Goal: Task Accomplishment & Management: Manage account settings

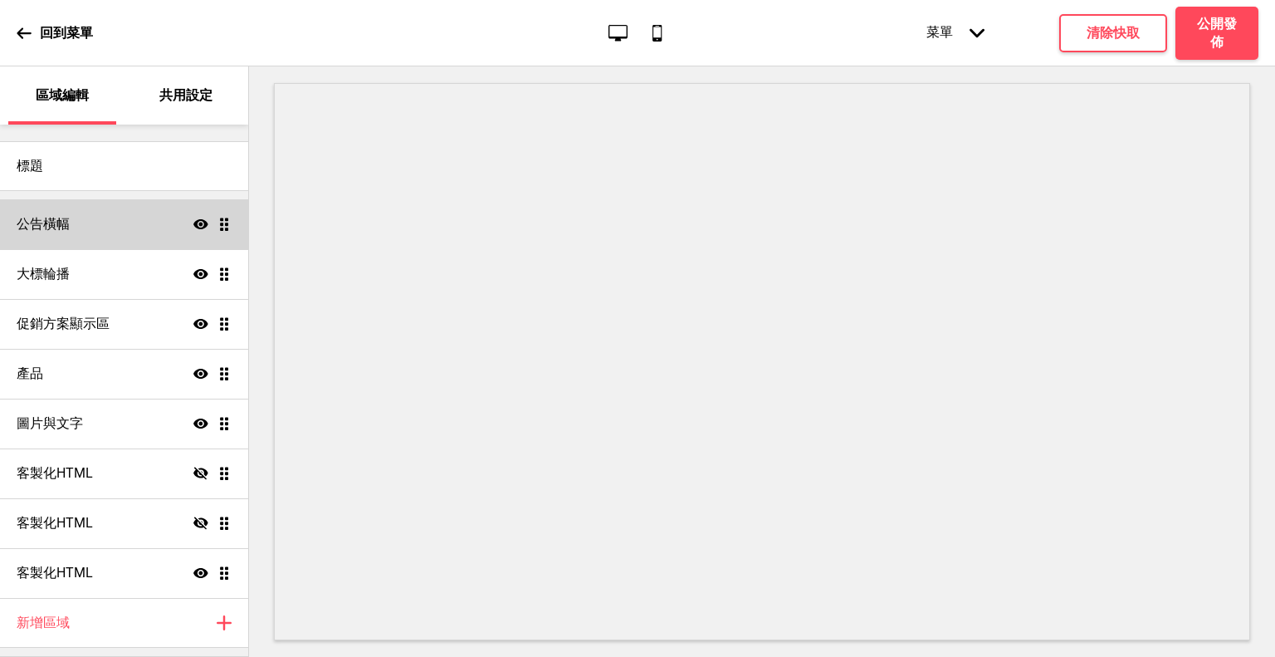
click at [126, 222] on div "公告橫幅 顯示 拖曳" at bounding box center [124, 224] width 248 height 50
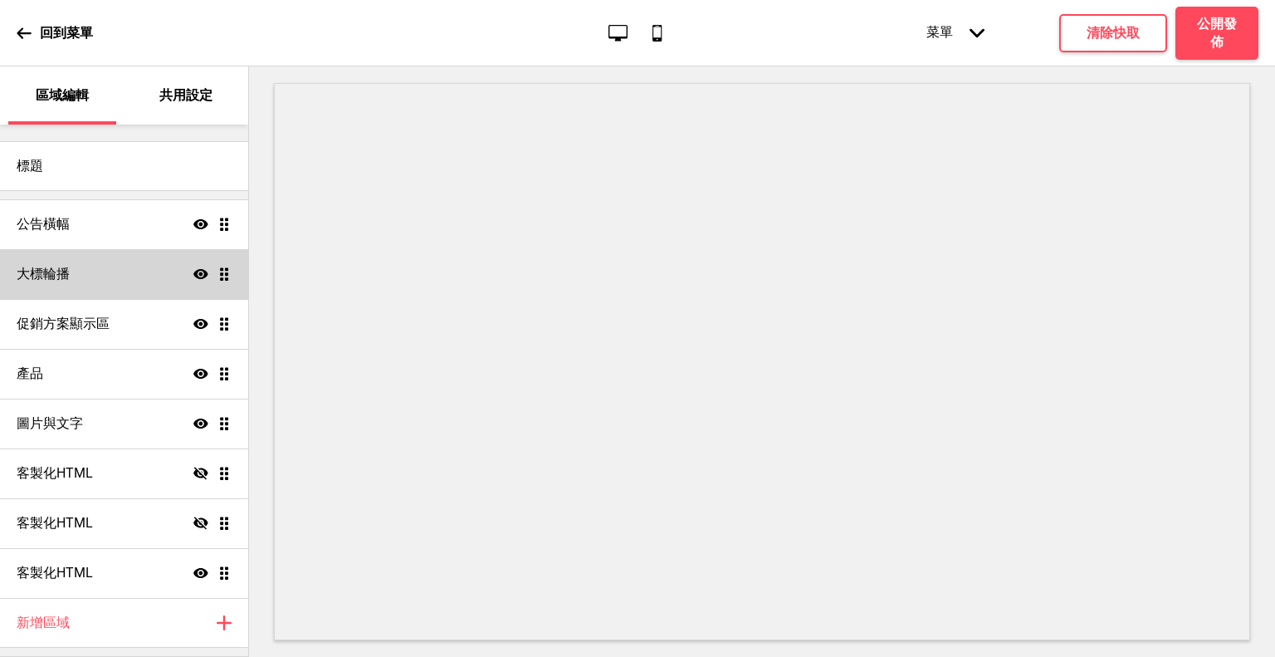
click at [138, 276] on div "大標輪播 顯示 拖曳" at bounding box center [124, 274] width 248 height 50
select select "10000"
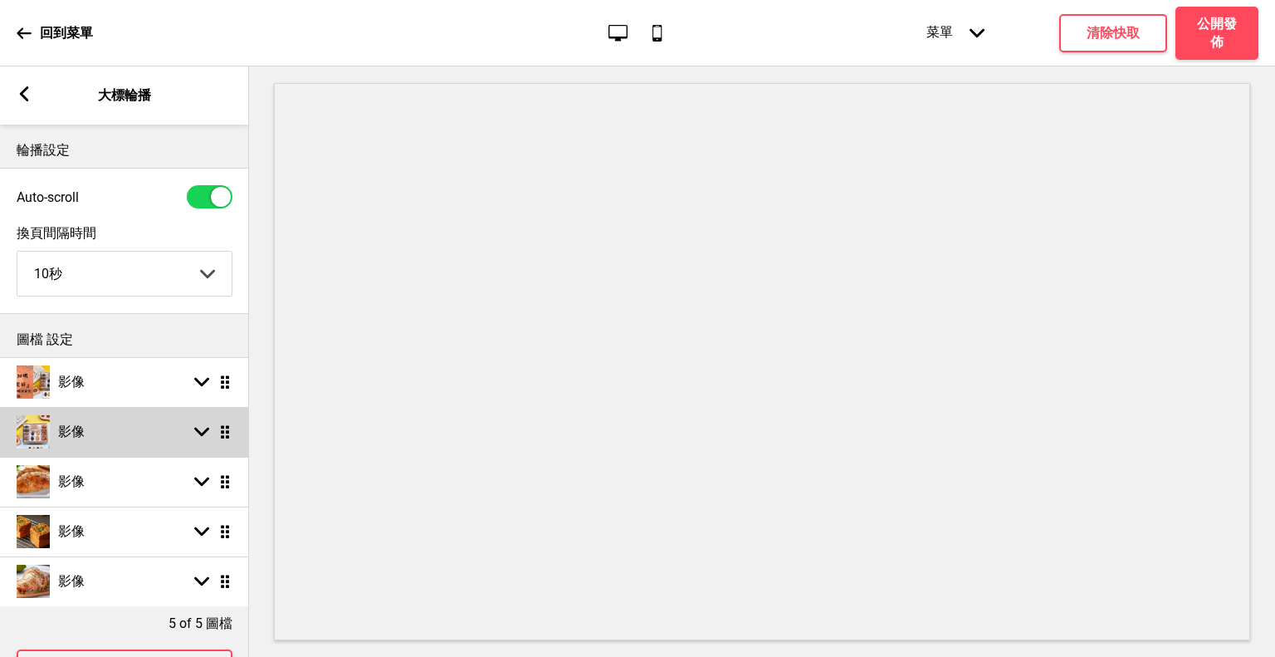
scroll to position [76, 0]
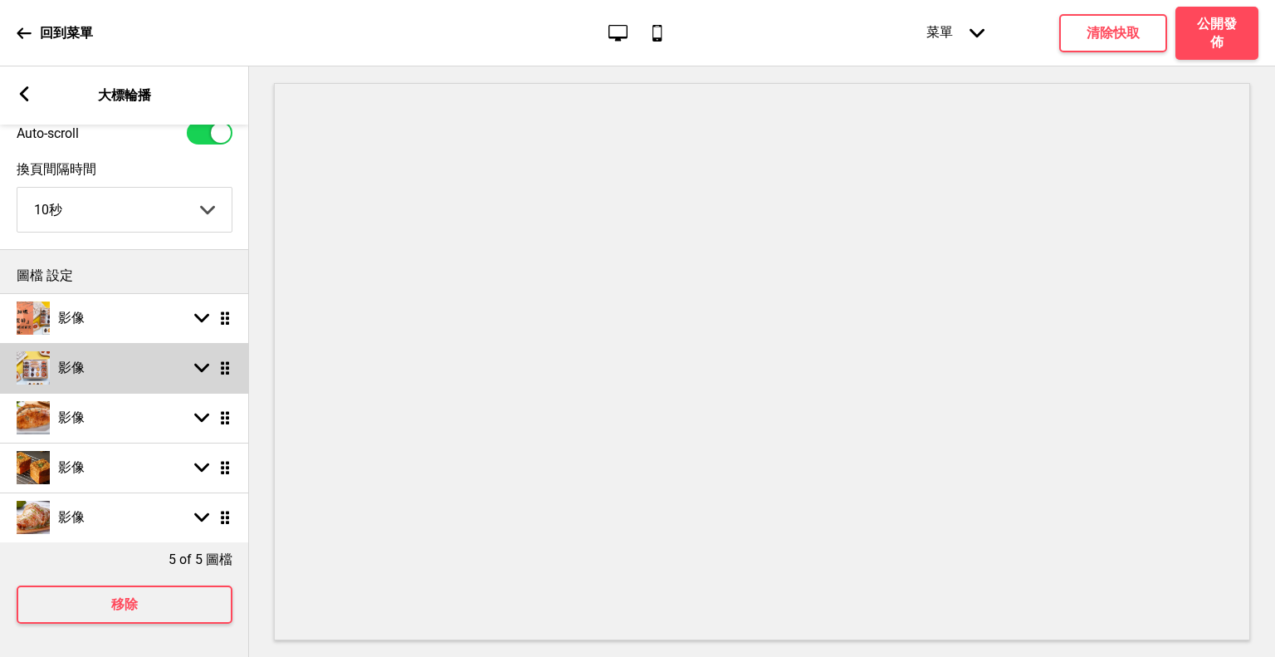
click at [209, 360] on div "箭頭down 拖曳" at bounding box center [209, 367] width 46 height 15
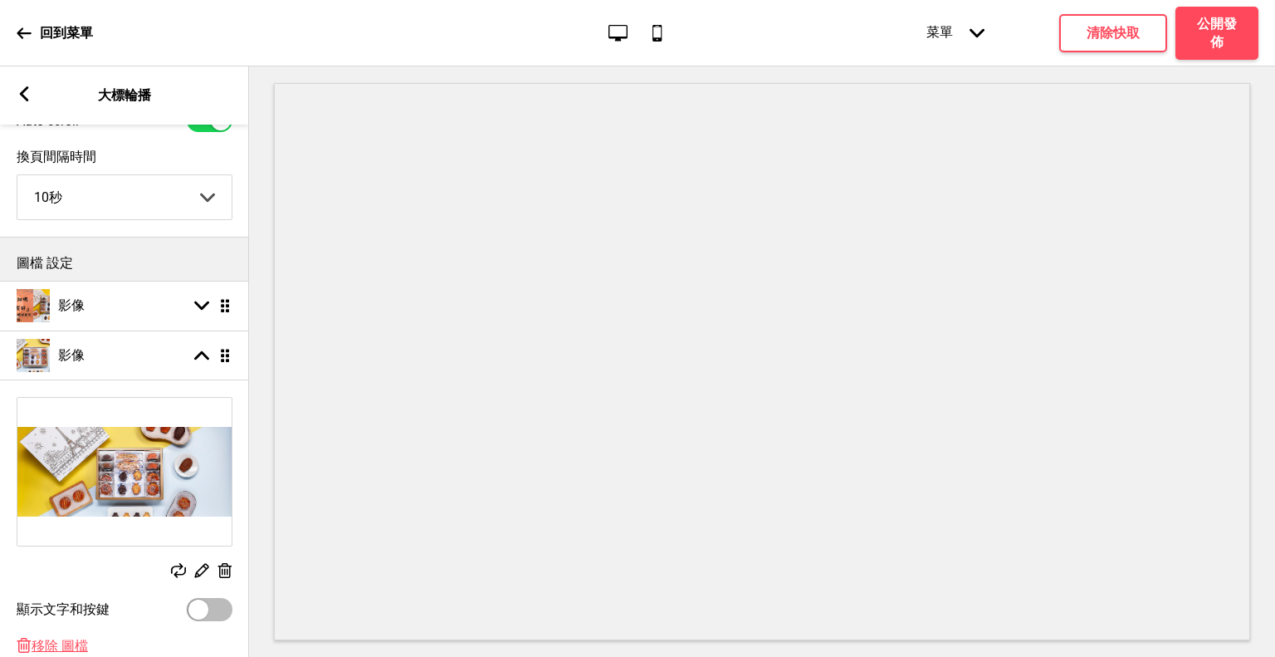
click at [179, 565] on rect at bounding box center [178, 570] width 15 height 15
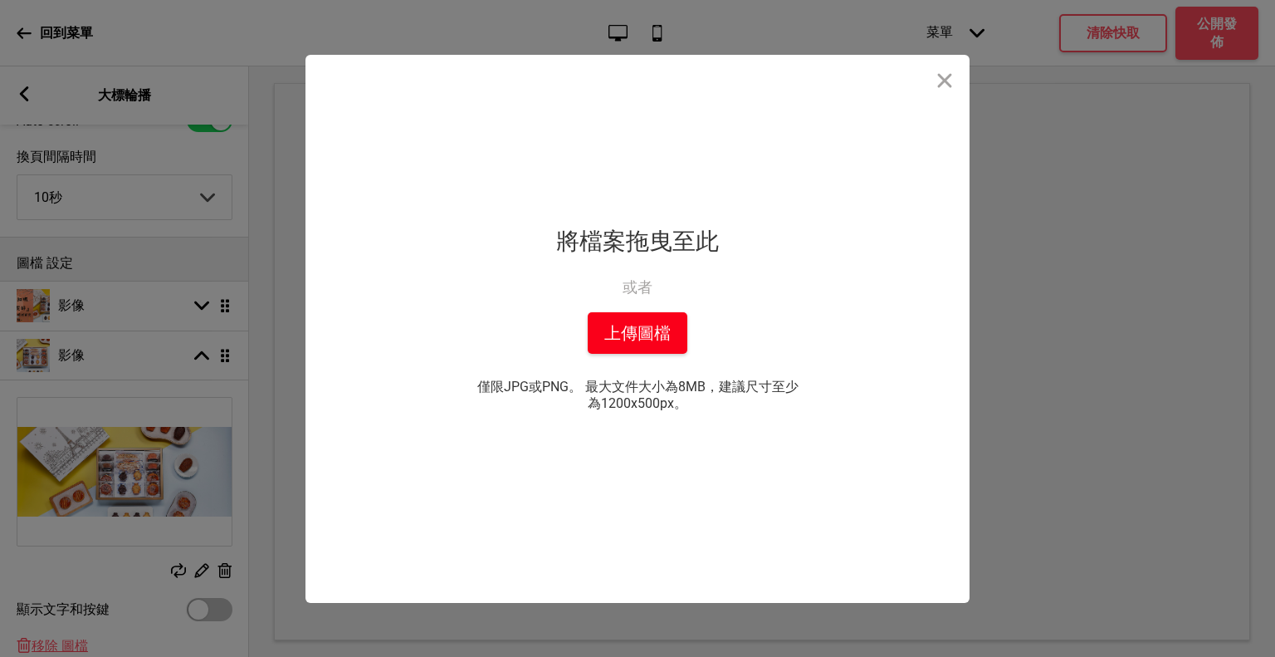
click at [647, 330] on button "上傳圖檔" at bounding box center [638, 333] width 100 height 42
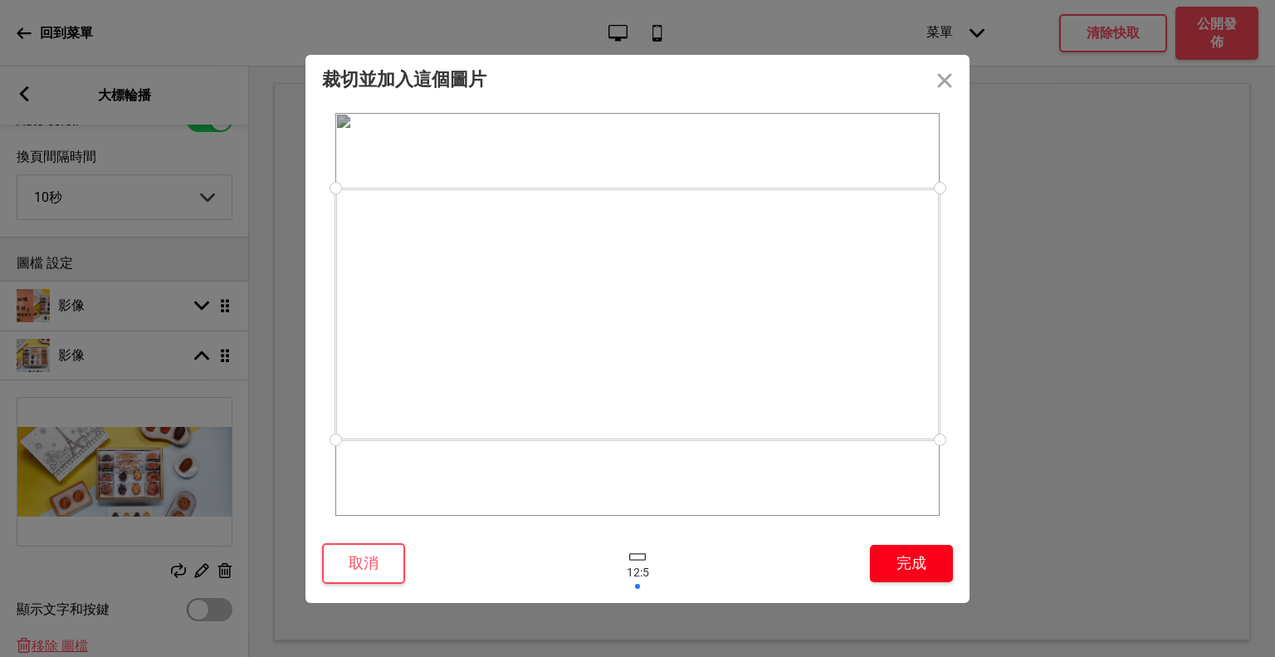
click at [908, 549] on button "完成" at bounding box center [911, 562] width 83 height 37
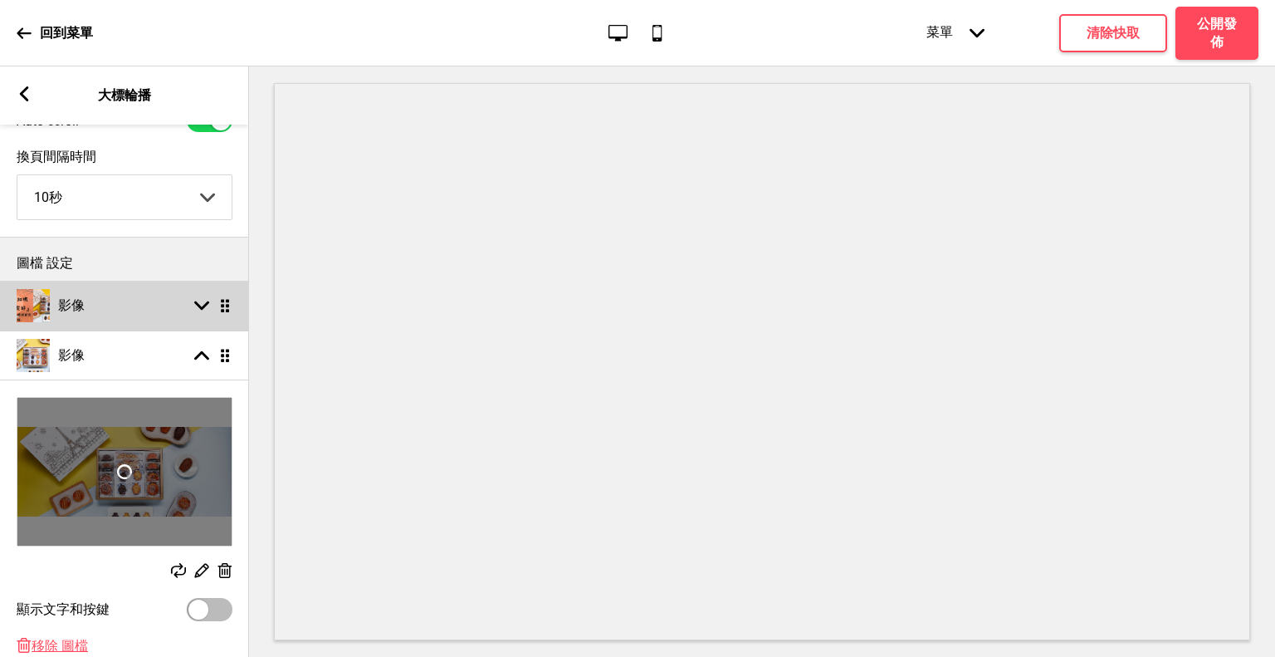
click at [154, 306] on div "影像 箭頭down 拖曳" at bounding box center [124, 306] width 249 height 50
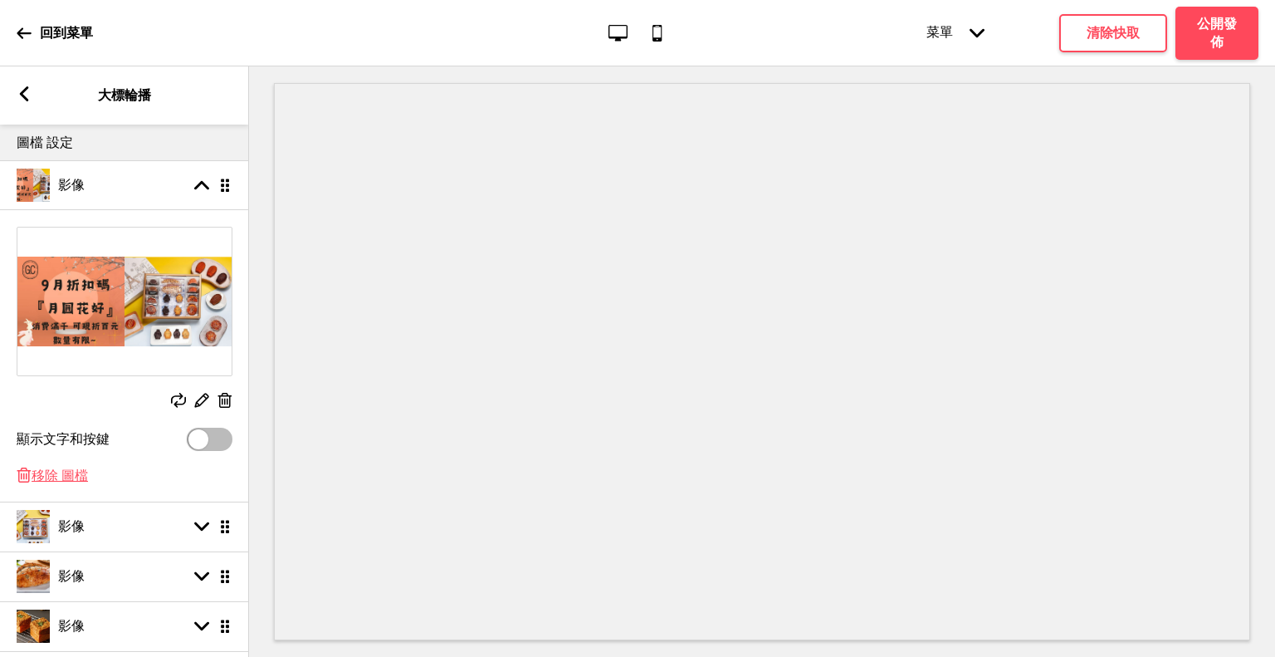
scroll to position [242, 0]
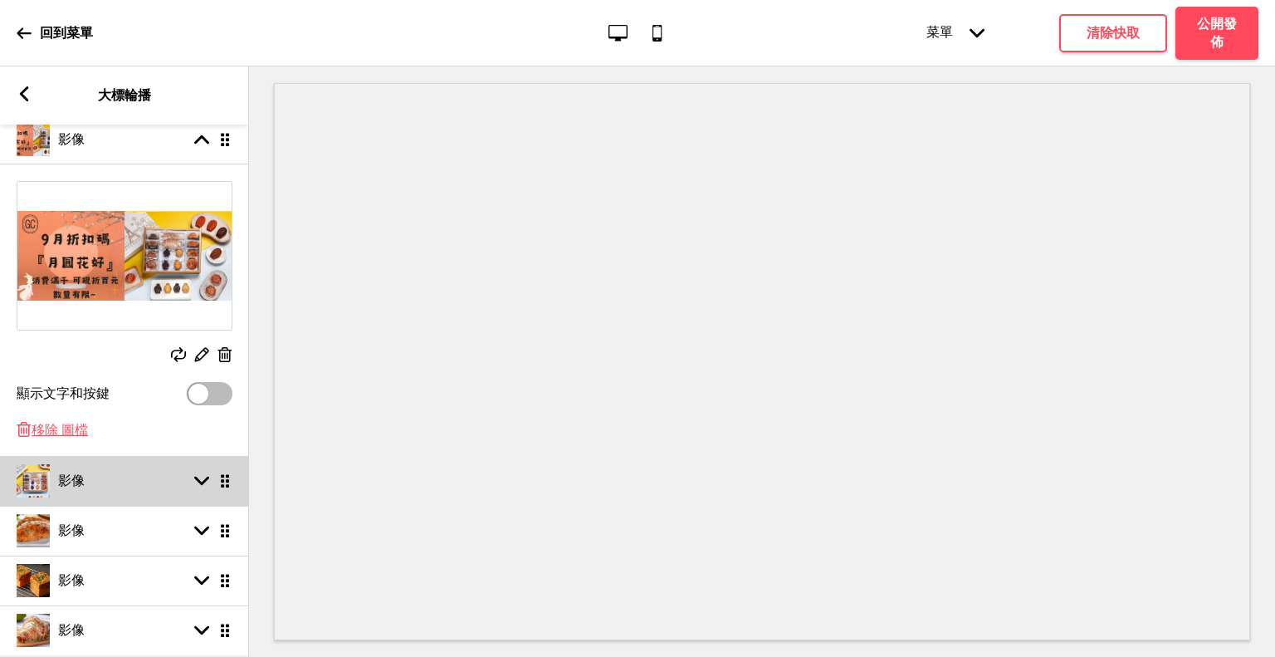
click at [212, 487] on div "箭頭down 拖曳" at bounding box center [209, 480] width 46 height 15
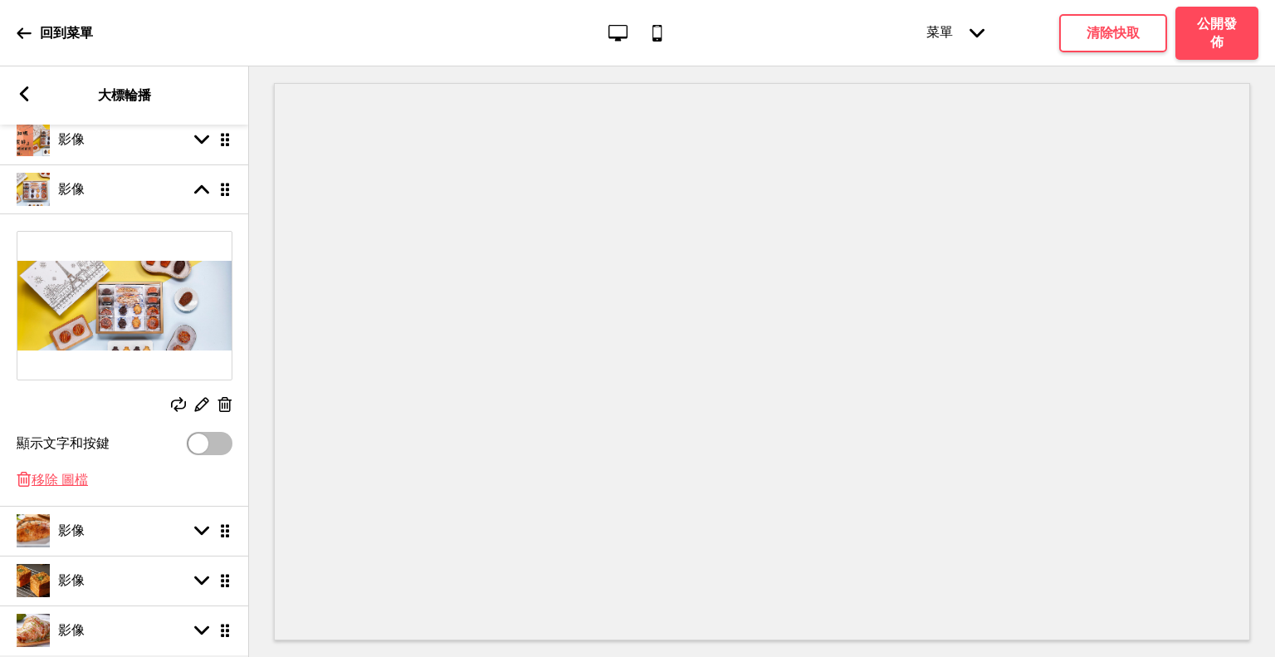
click at [174, 407] on rect at bounding box center [178, 404] width 15 height 15
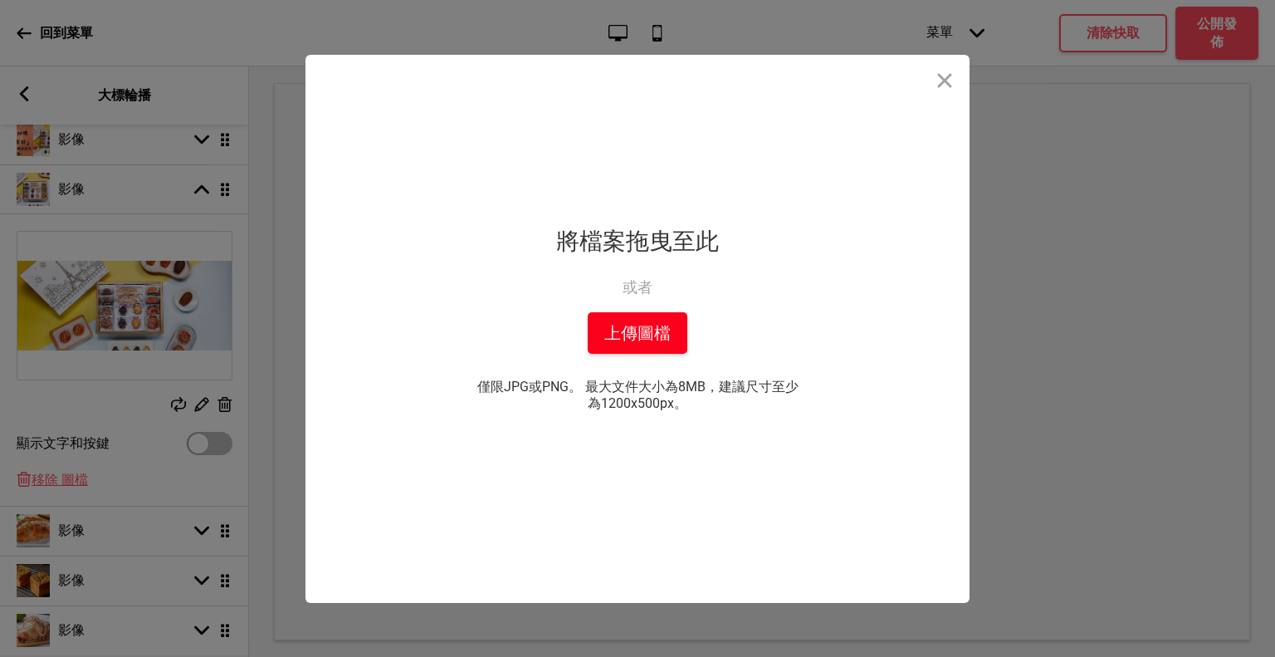
click at [658, 332] on button "上傳圖檔" at bounding box center [638, 333] width 100 height 42
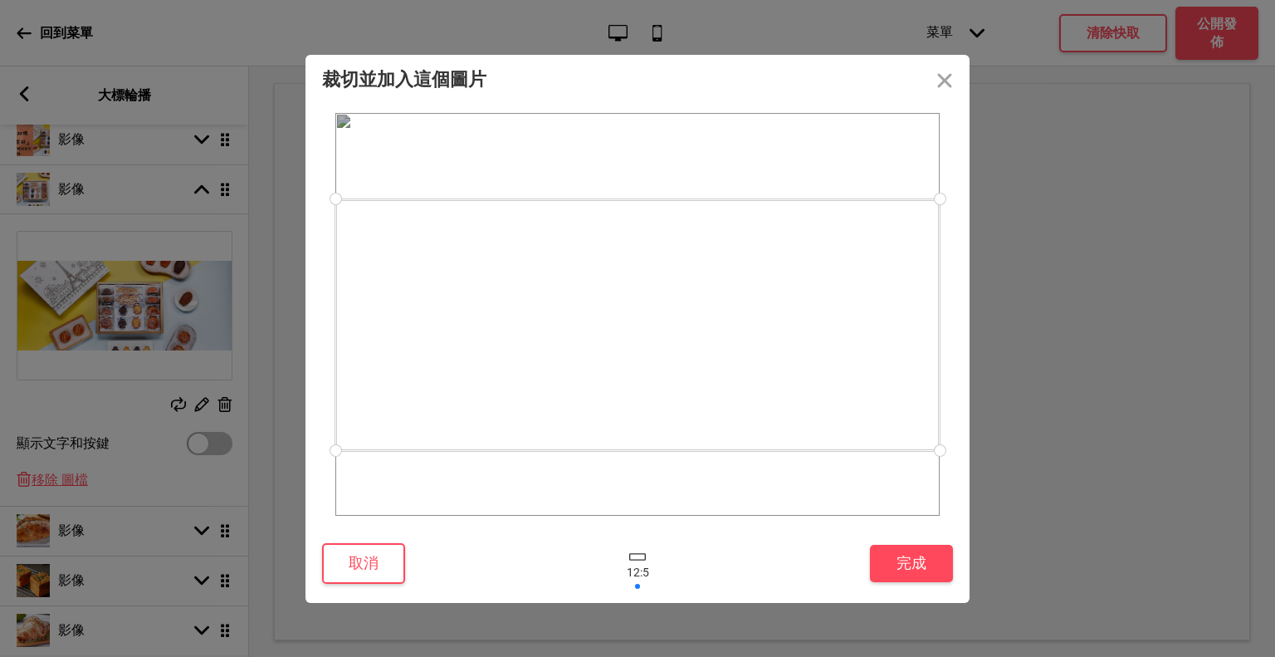
drag, startPoint x: 741, startPoint y: 360, endPoint x: 741, endPoint y: 371, distance: 10.8
click at [741, 371] on div at bounding box center [637, 324] width 604 height 251
click at [934, 567] on button "完成" at bounding box center [911, 562] width 83 height 37
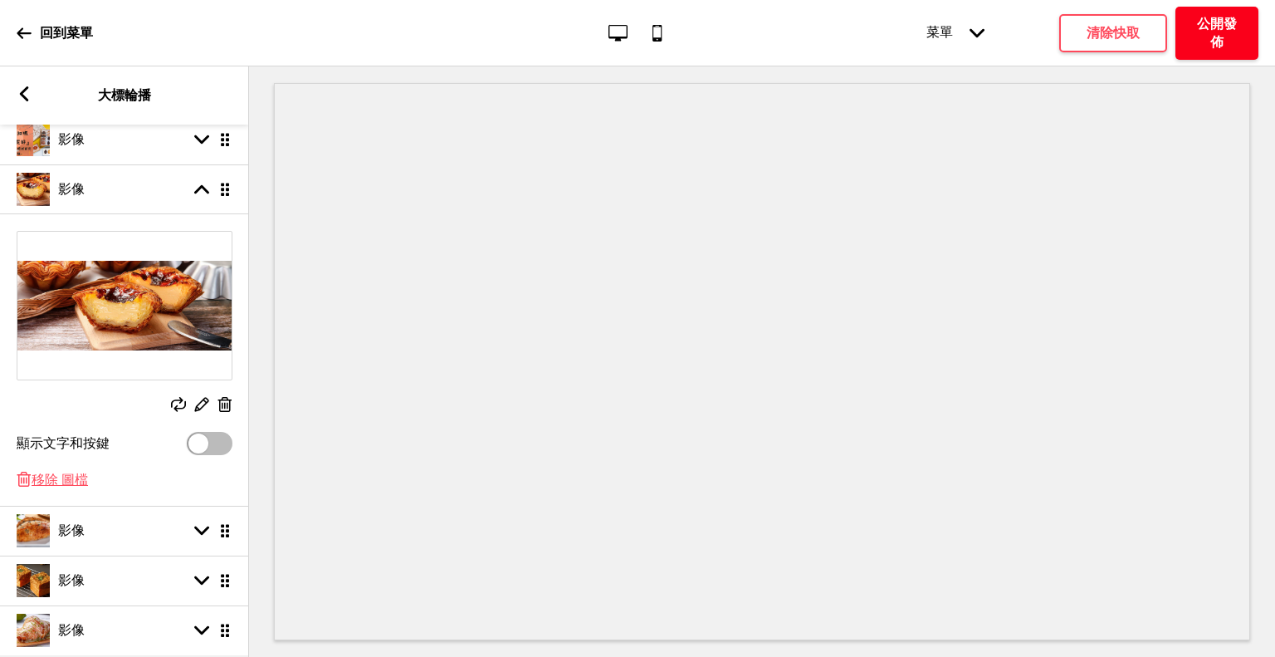
click at [1215, 42] on h4 "公開發佈" at bounding box center [1217, 33] width 50 height 37
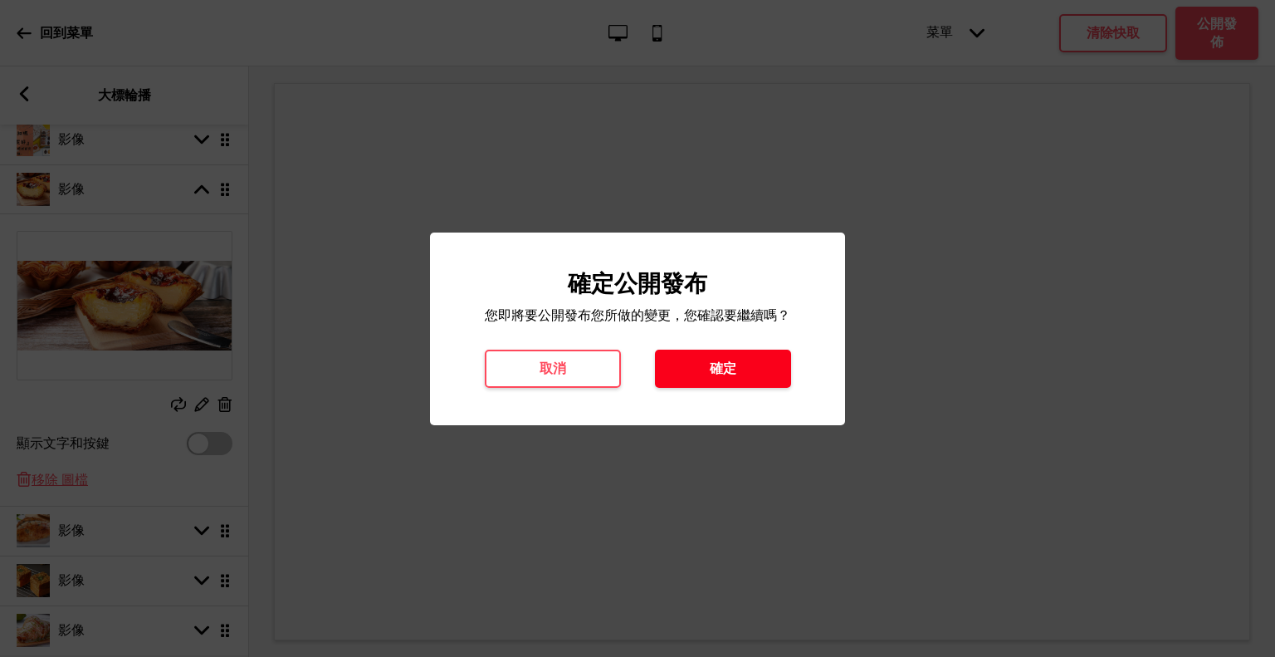
click at [717, 371] on h4 "確定" at bounding box center [723, 368] width 27 height 18
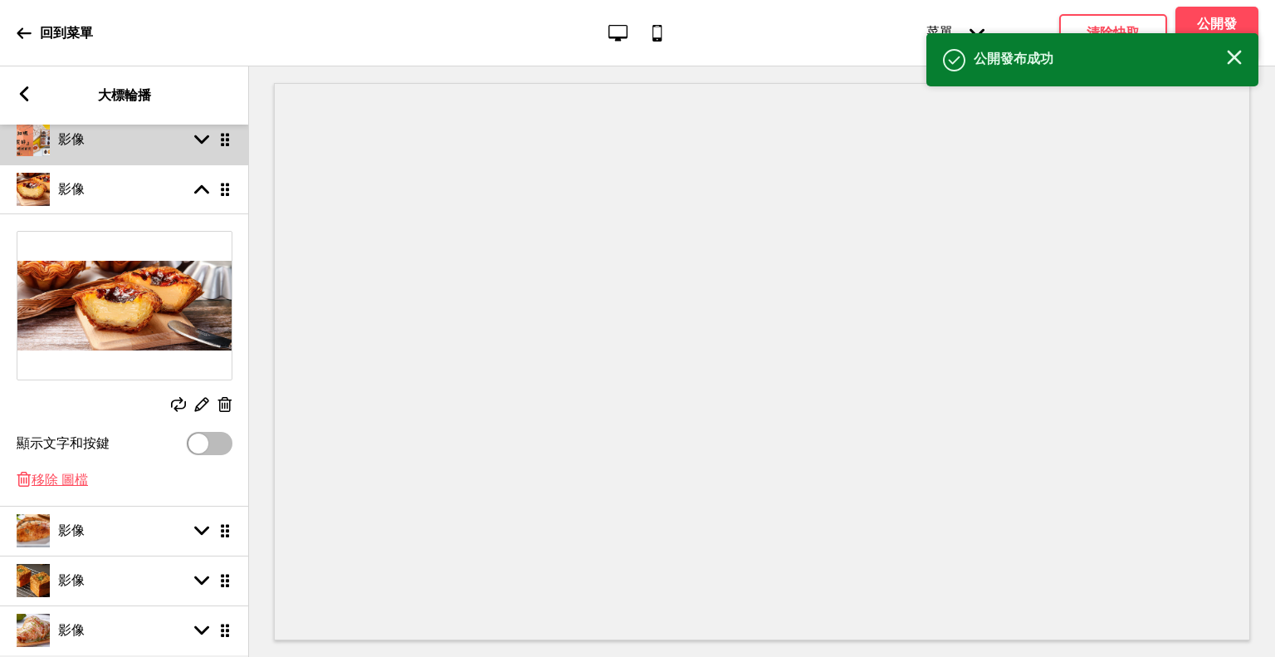
click at [197, 133] on rect at bounding box center [201, 139] width 15 height 15
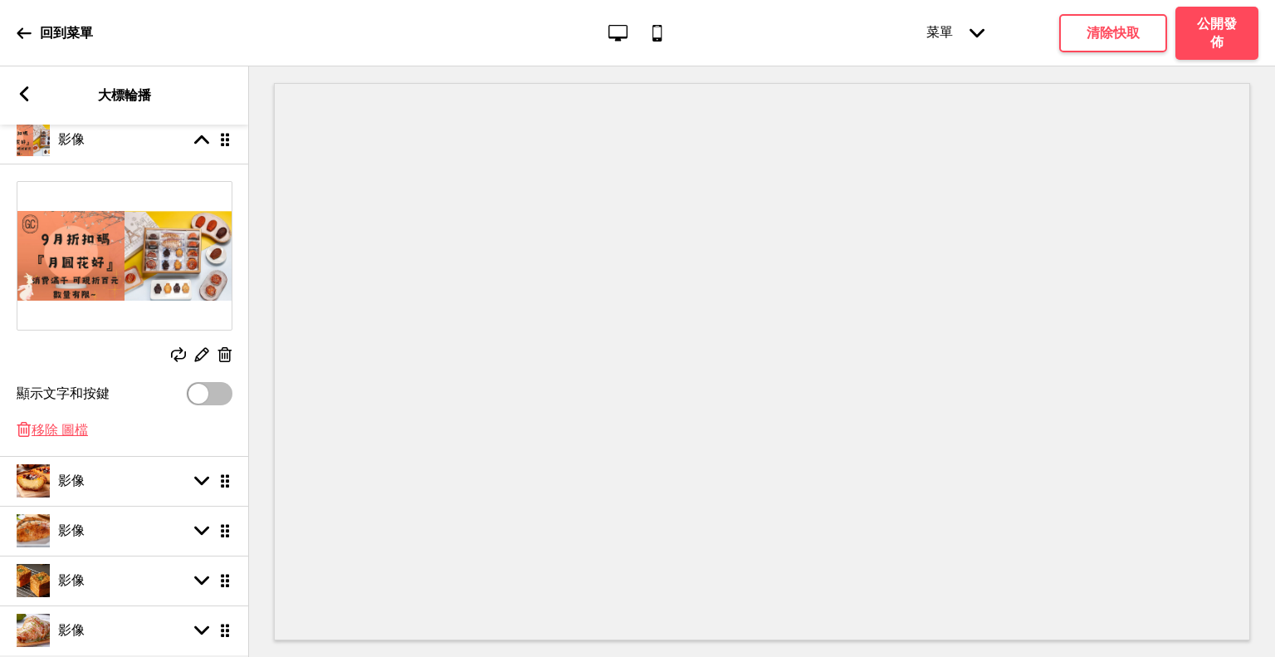
click at [176, 351] on icon at bounding box center [178, 354] width 15 height 15
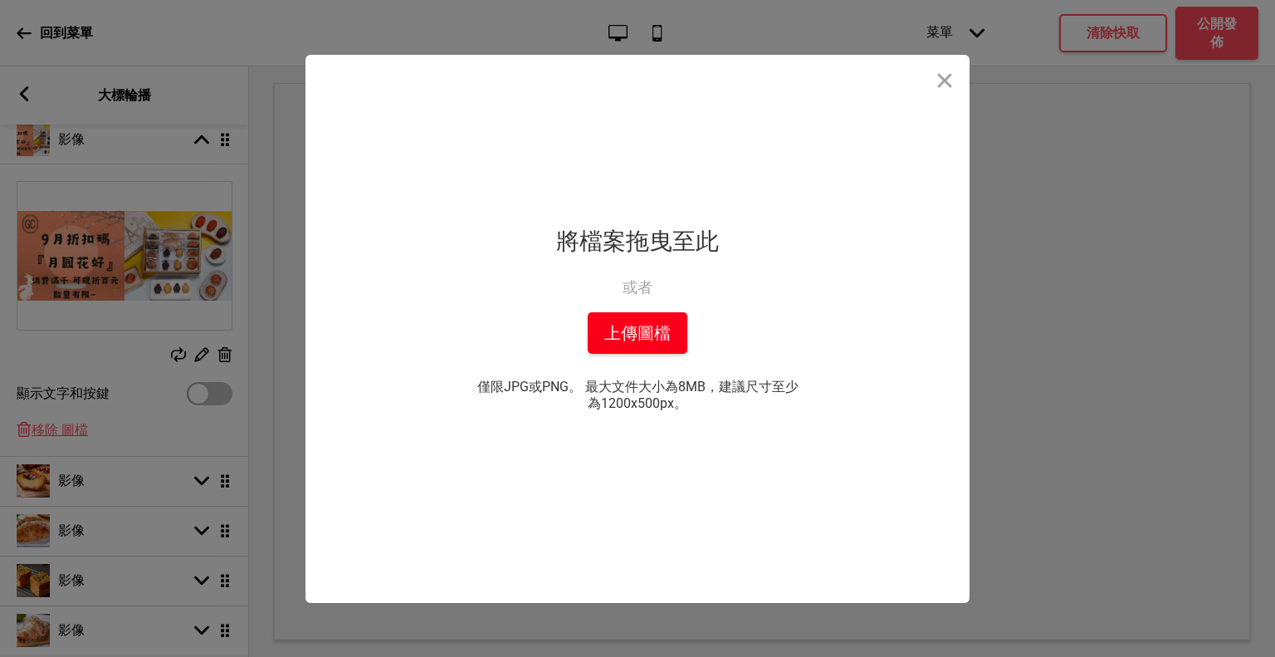
click at [627, 348] on button "上傳圖檔" at bounding box center [638, 333] width 100 height 42
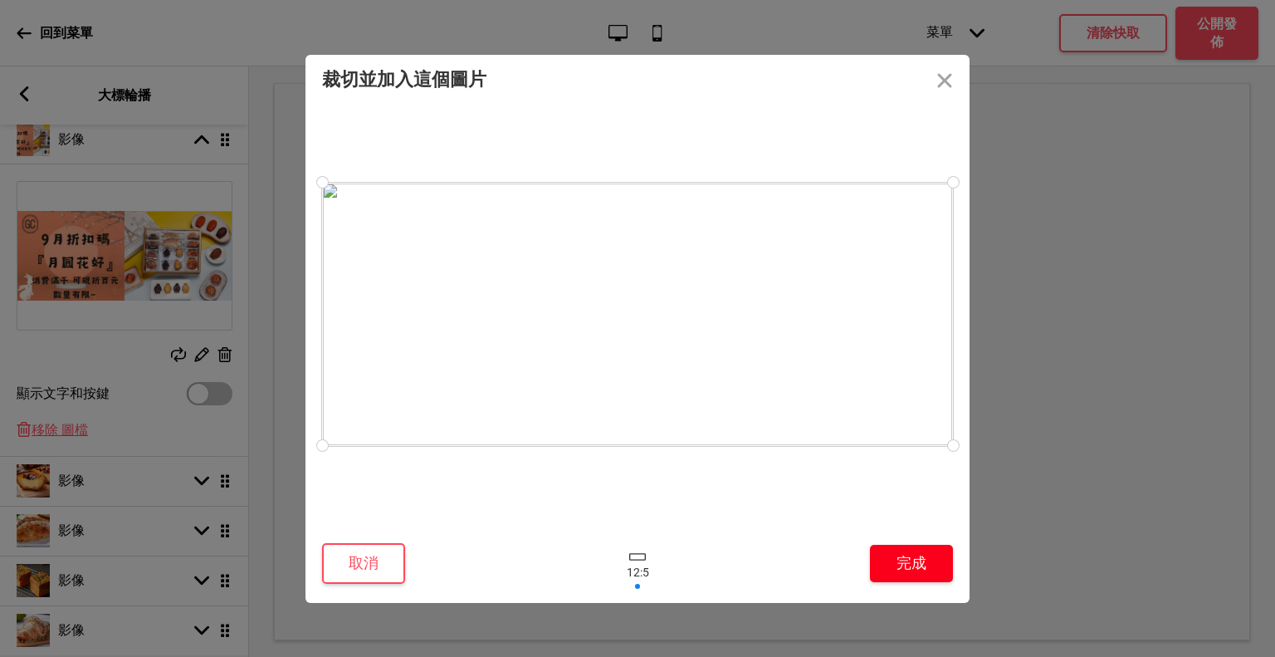
click at [918, 548] on button "完成" at bounding box center [911, 562] width 83 height 37
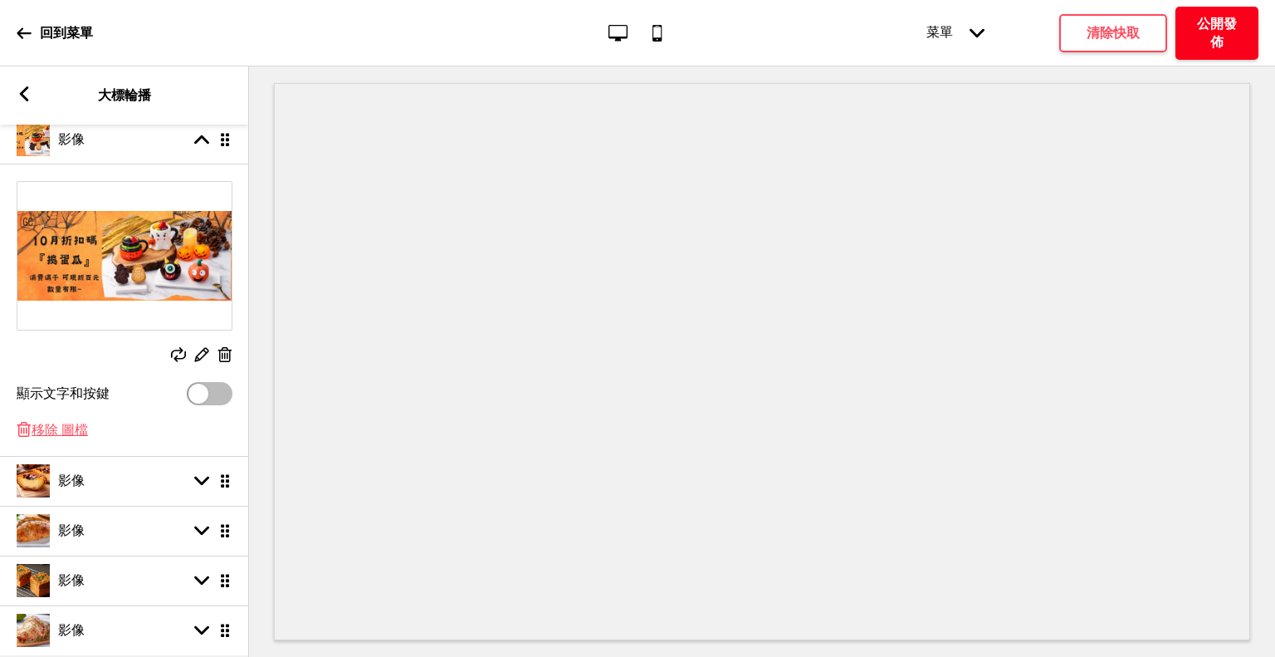
click at [1232, 23] on h4 "公開發佈" at bounding box center [1217, 33] width 50 height 37
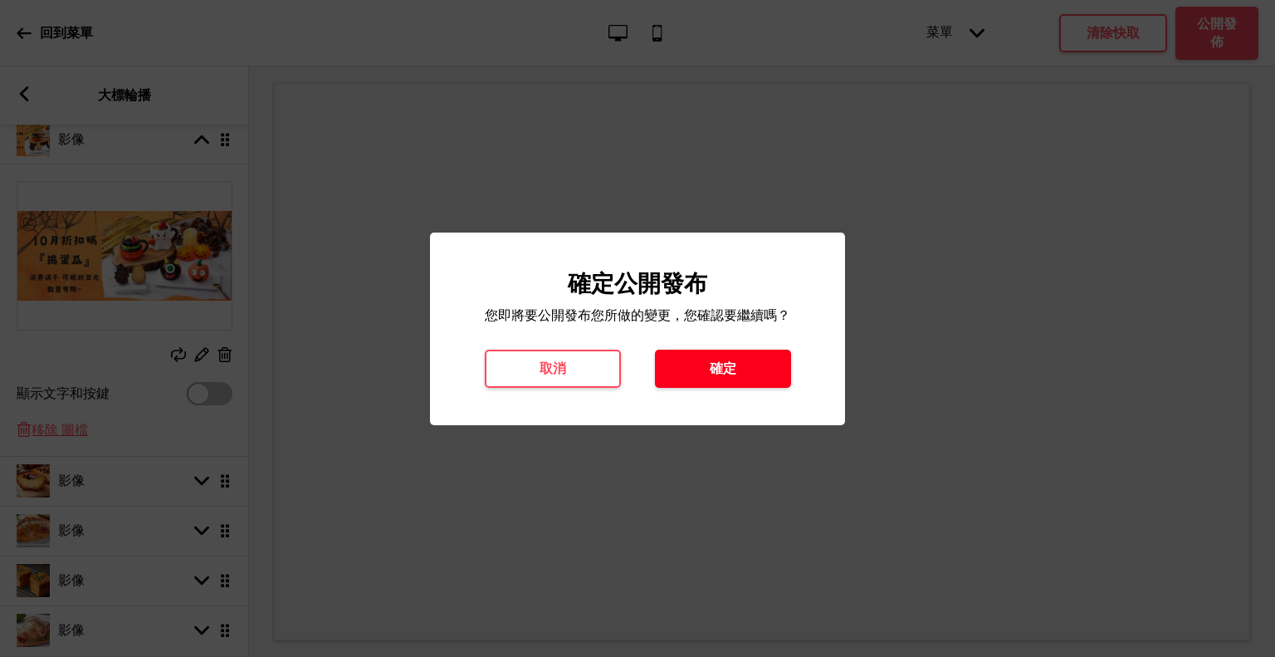
click at [710, 368] on h4 "確定" at bounding box center [723, 368] width 27 height 18
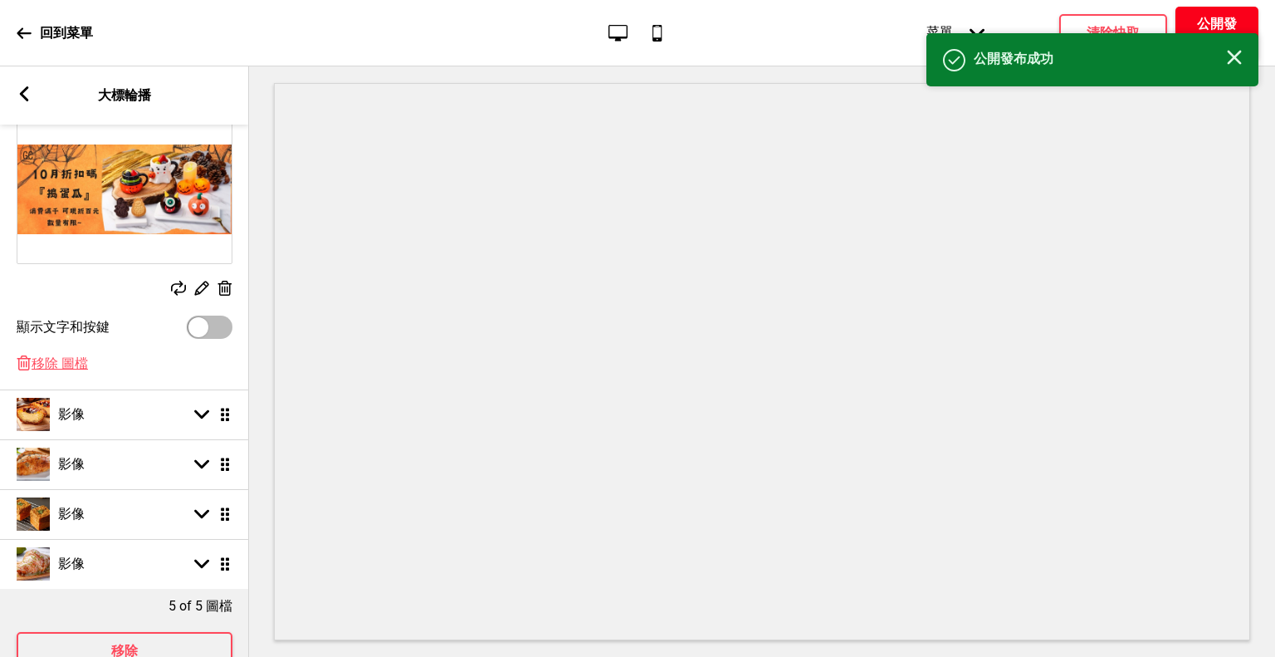
scroll to position [325, 0]
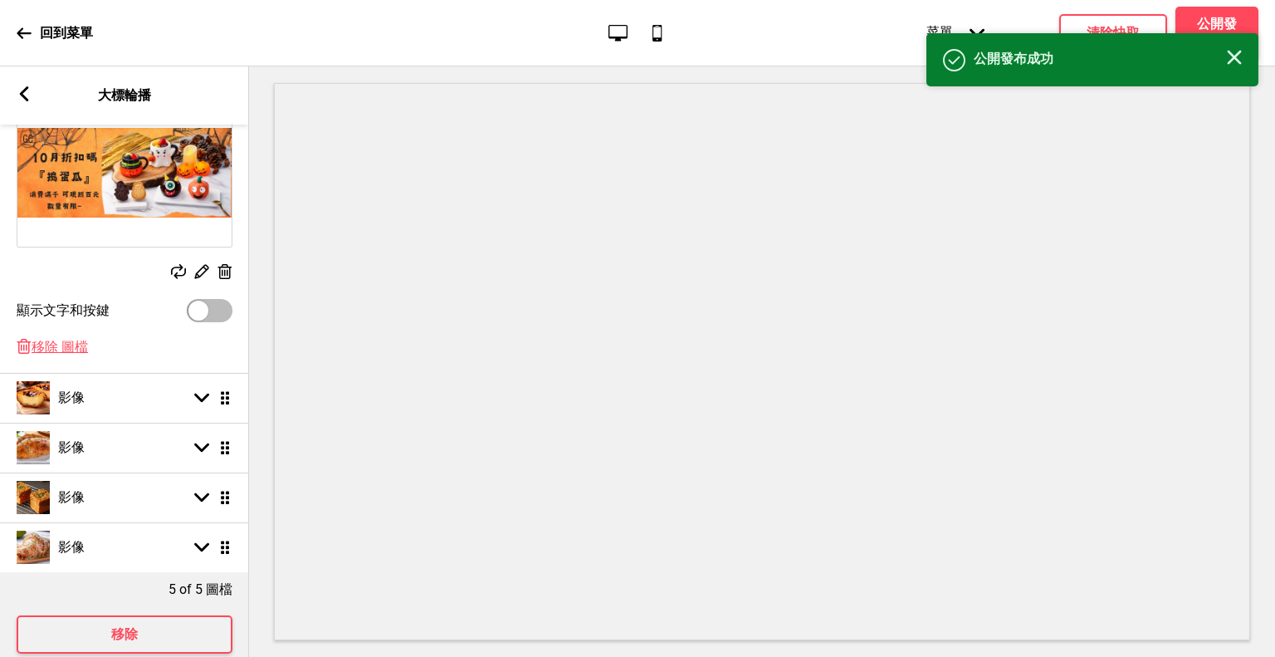
click at [26, 94] on rect at bounding box center [24, 93] width 15 height 15
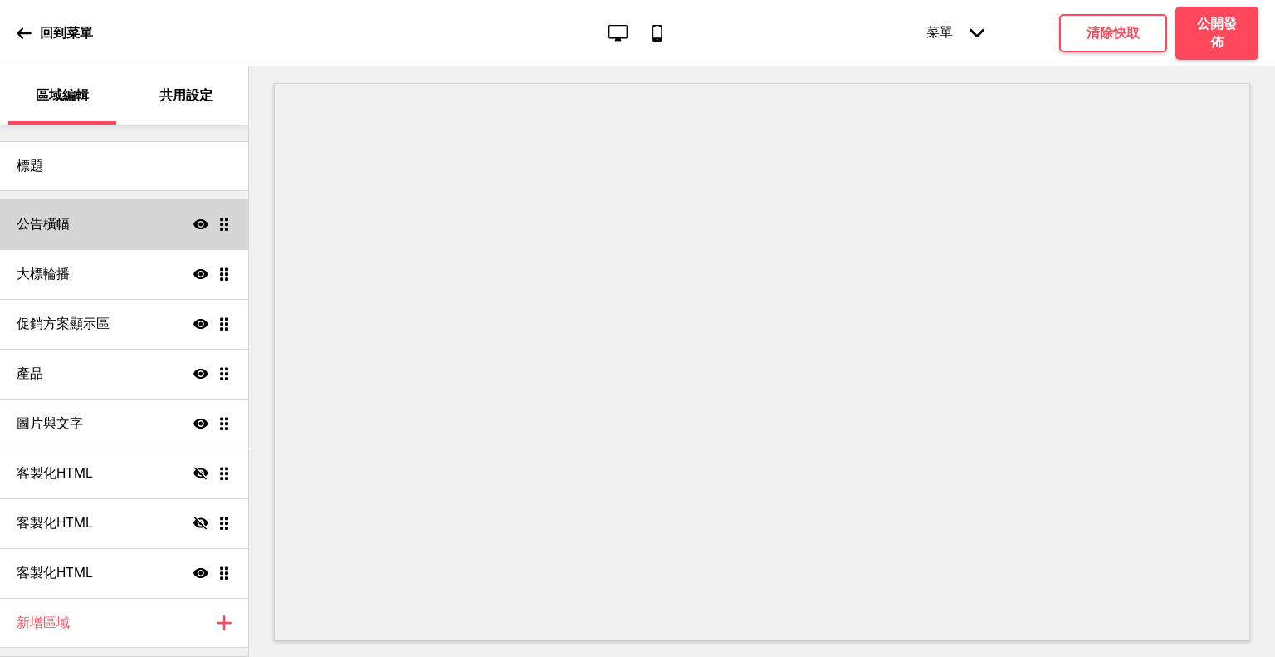
click at [86, 227] on div "公告橫幅 顯示 拖曳" at bounding box center [124, 224] width 248 height 50
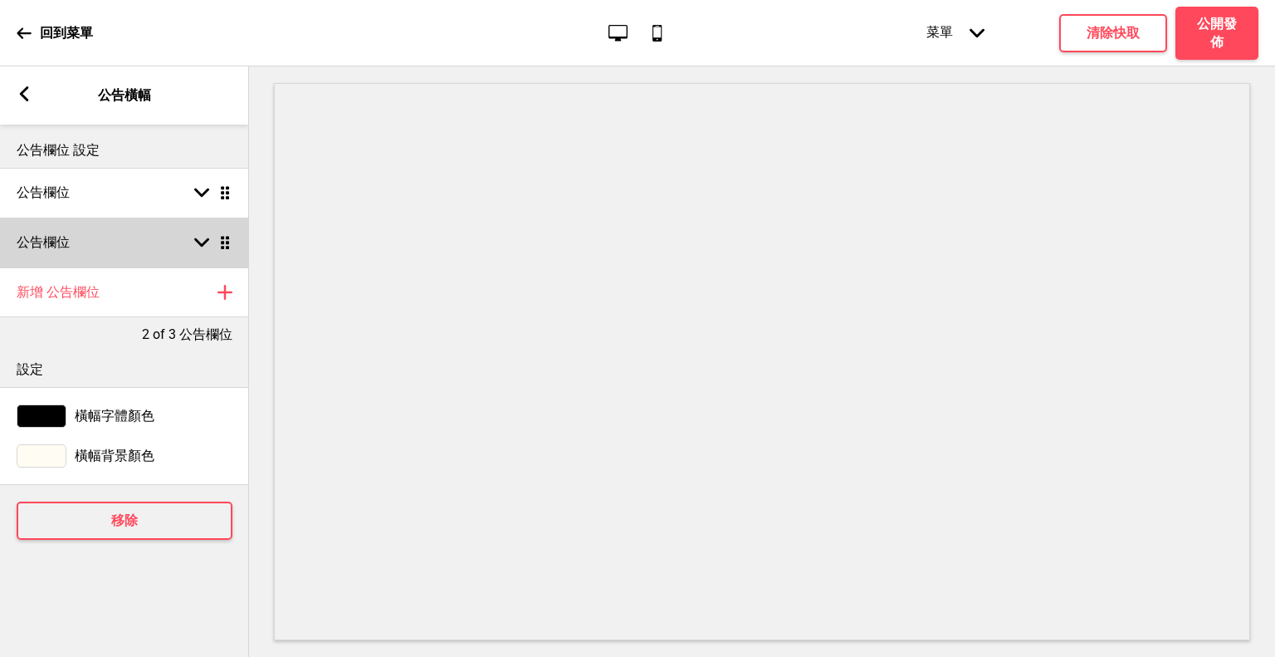
click at [90, 246] on div "公告欄位 箭頭down 拖曳" at bounding box center [124, 242] width 249 height 50
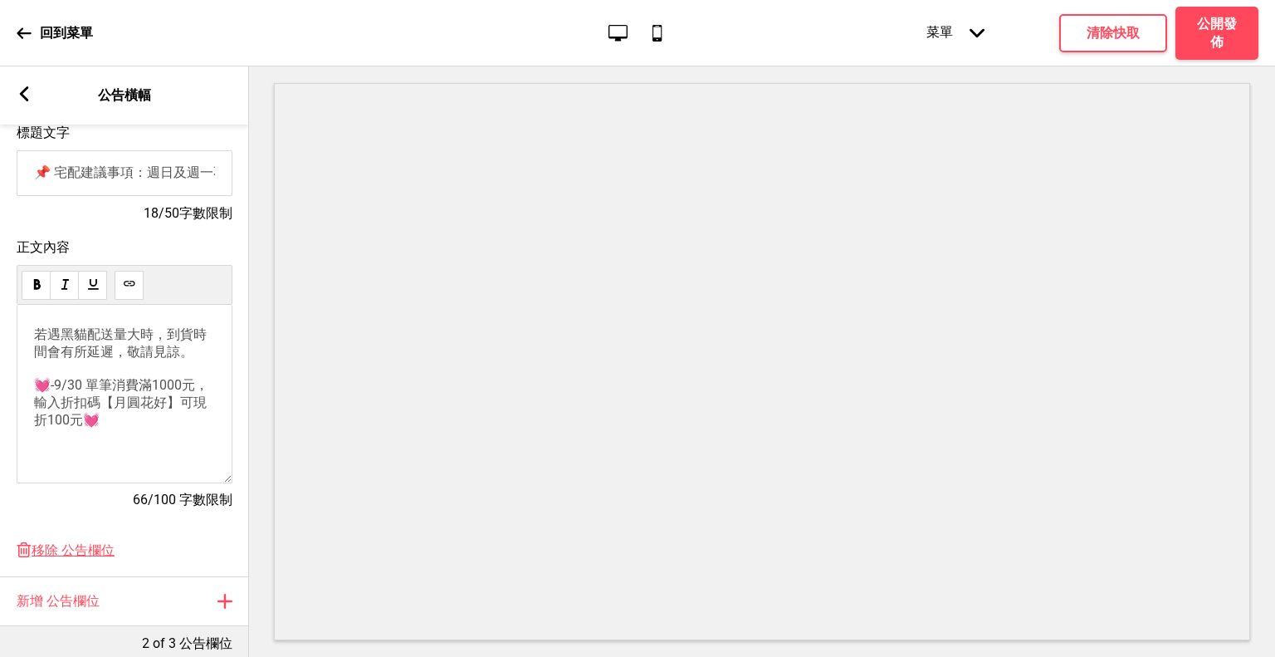
scroll to position [249, 0]
click at [87, 391] on span "若遇黑貓配送量大時，到貨時間會有所延遲，敬請見諒。 💓-9/30 單筆消費滿1000元，輸入折扣碼【月圓花好】可現折100元💓" at bounding box center [121, 375] width 174 height 101
click at [1245, 62] on div "回到菜單 桌面 行動電話 菜單 箭頭down 產品頁面 商店資訊 結帳 感謝您！ 條款與條件 隐私政策 付款請求 菜單 清除快取 公開發佈" at bounding box center [637, 33] width 1275 height 66
click at [1239, 46] on h4 "公開發佈" at bounding box center [1217, 33] width 50 height 37
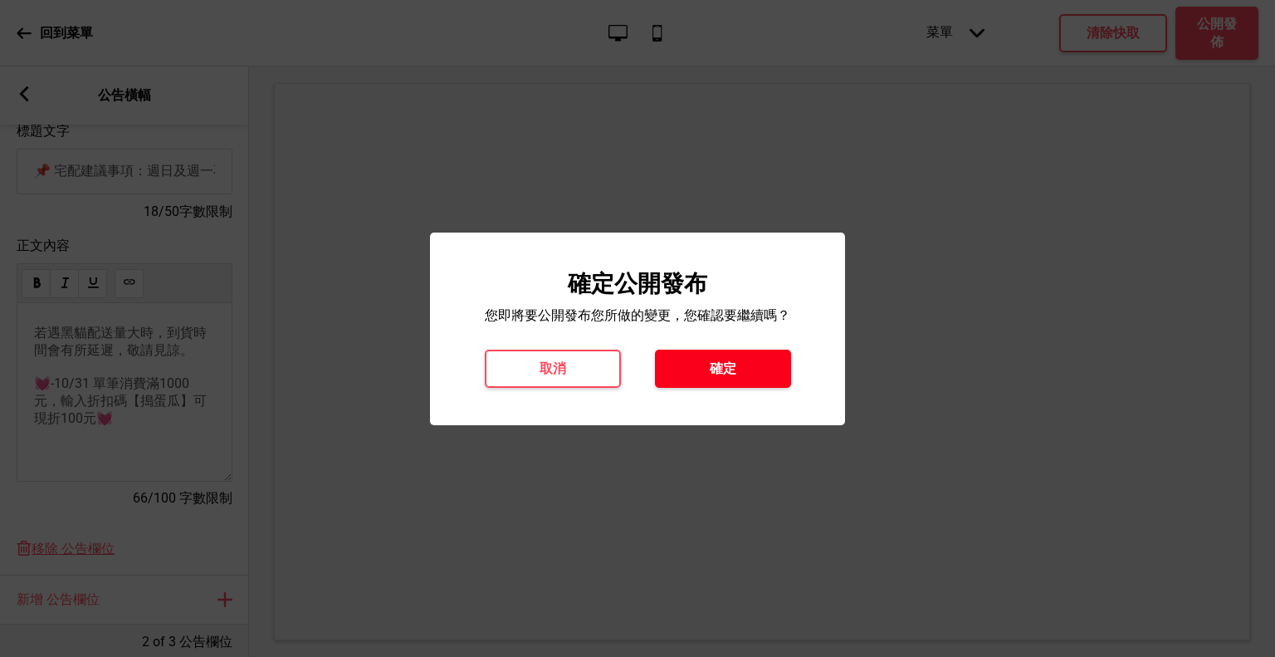
click at [706, 361] on button "確定" at bounding box center [723, 368] width 136 height 38
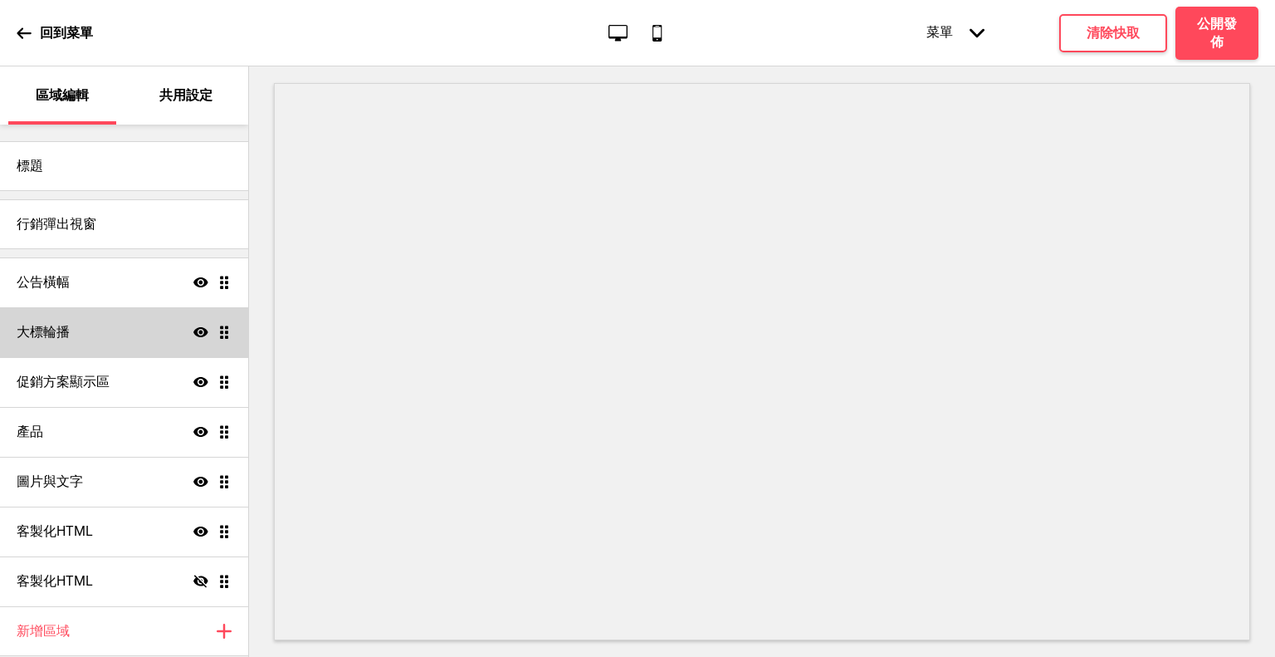
click at [120, 329] on div "大標輪播 顯示 拖曳" at bounding box center [124, 332] width 248 height 50
select select "10000"
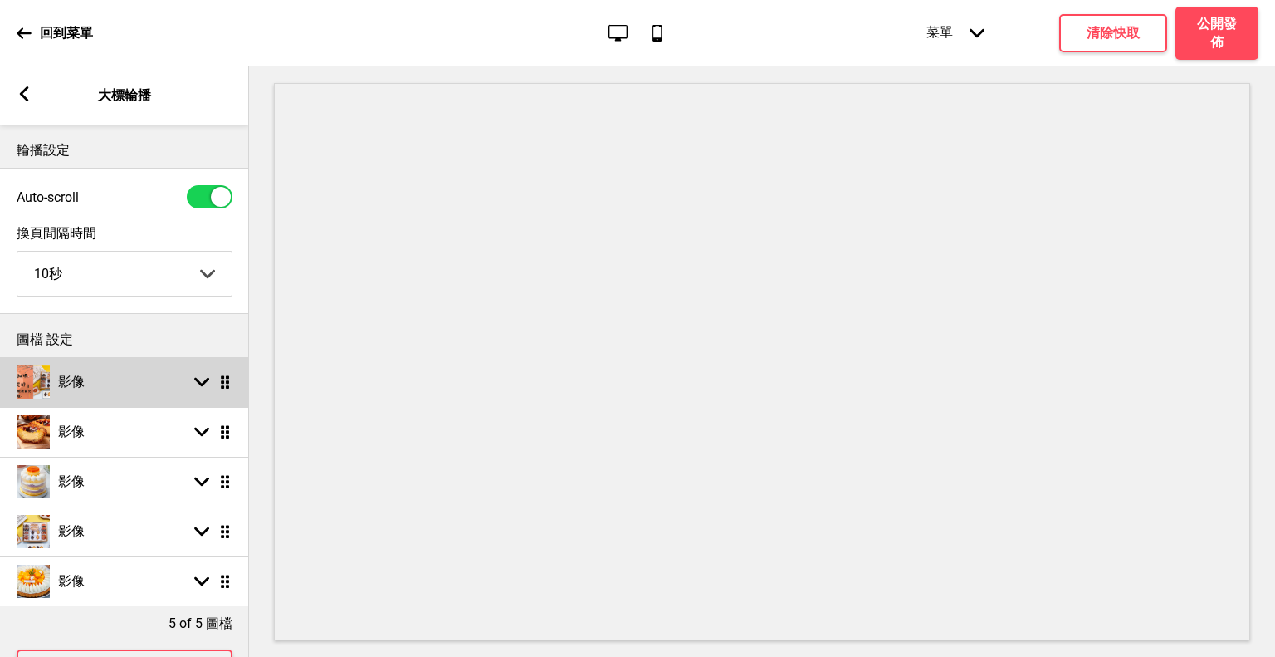
click at [196, 385] on rect at bounding box center [201, 381] width 15 height 15
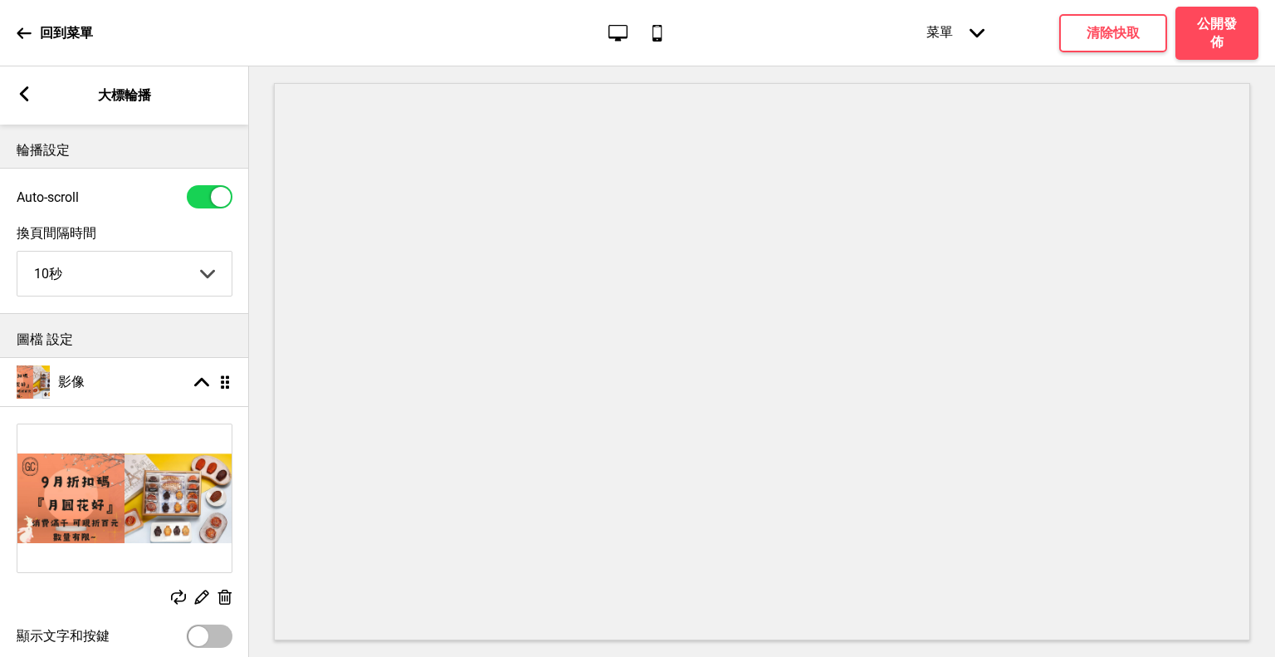
click at [173, 598] on rect at bounding box center [178, 596] width 15 height 15
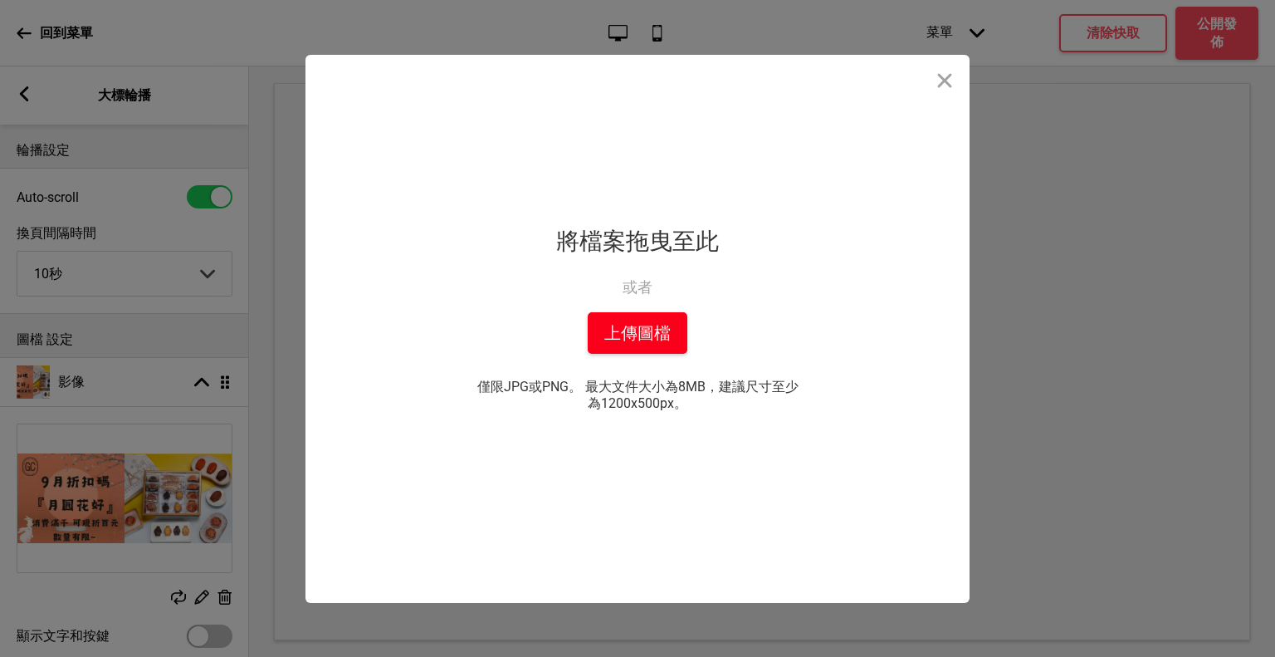
click at [655, 349] on button "上傳圖檔" at bounding box center [638, 333] width 100 height 42
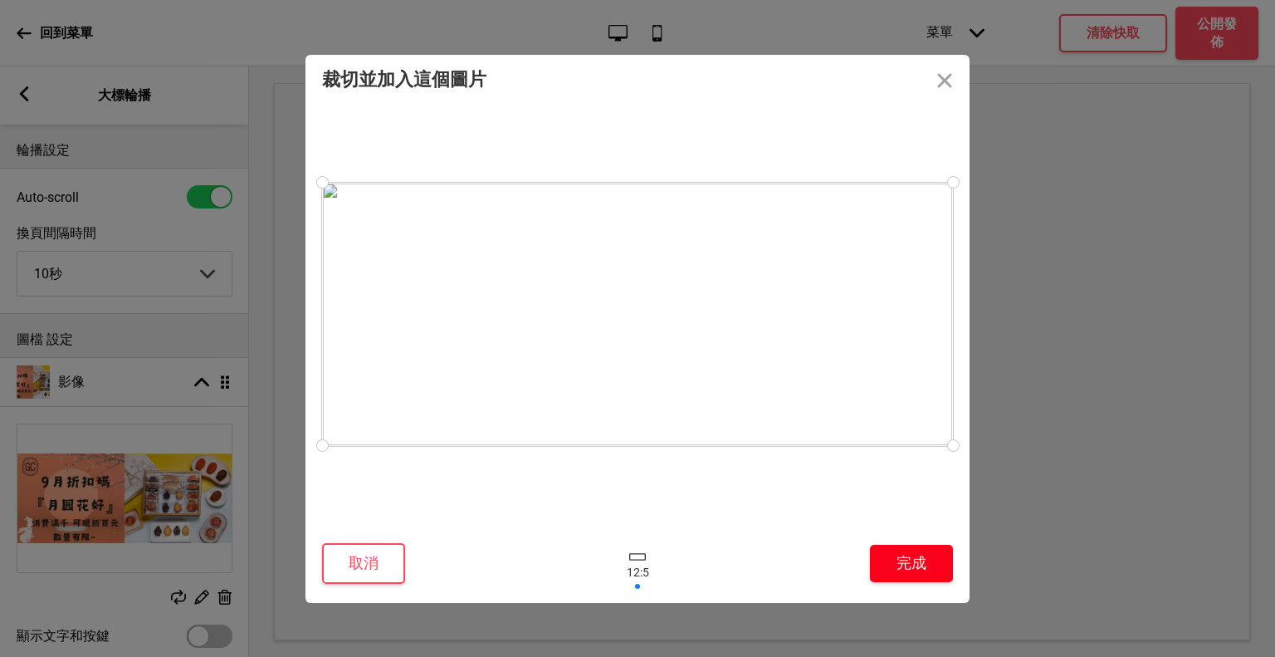
click at [914, 560] on button "完成" at bounding box center [911, 562] width 83 height 37
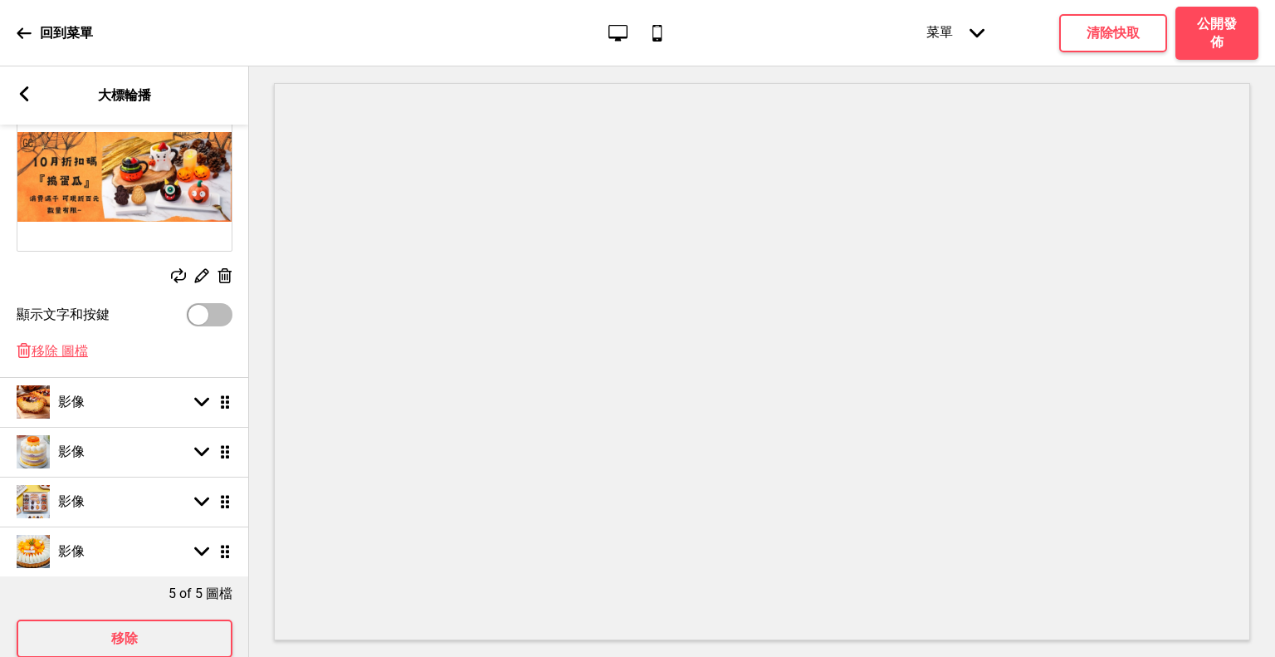
scroll to position [332, 0]
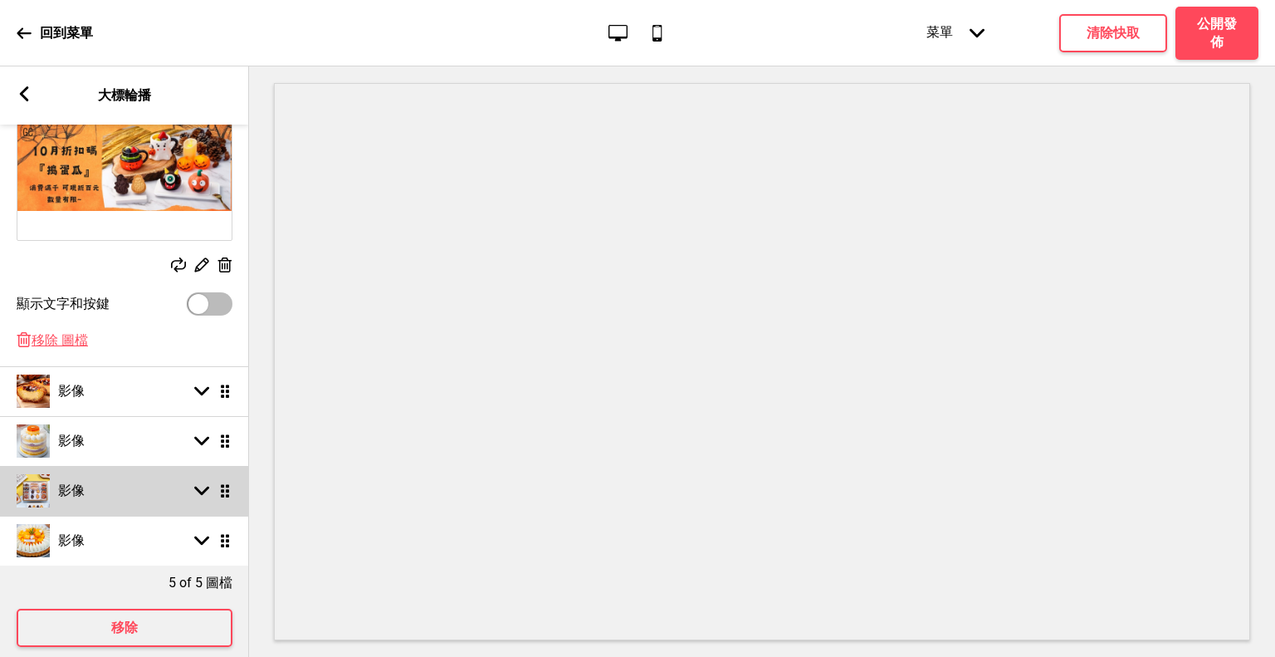
click at [203, 494] on rect at bounding box center [201, 490] width 15 height 15
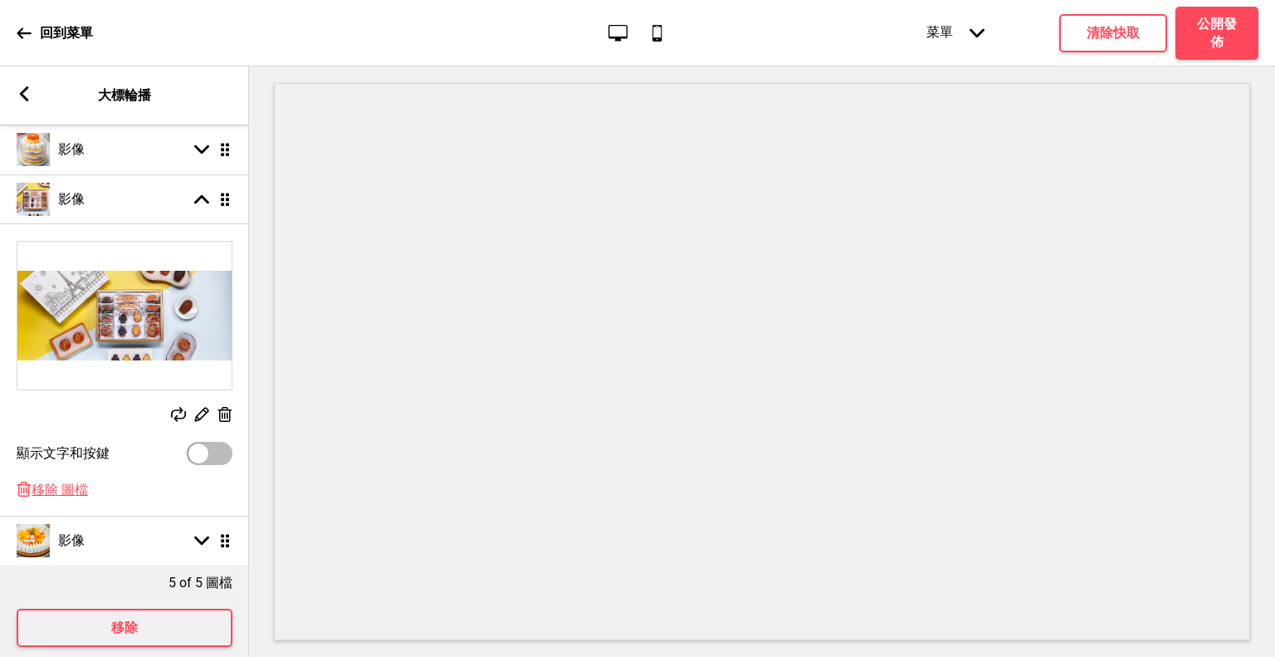
click at [169, 416] on div "替換 編輯 删除" at bounding box center [125, 416] width 216 height 18
click at [178, 416] on rect at bounding box center [178, 414] width 15 height 15
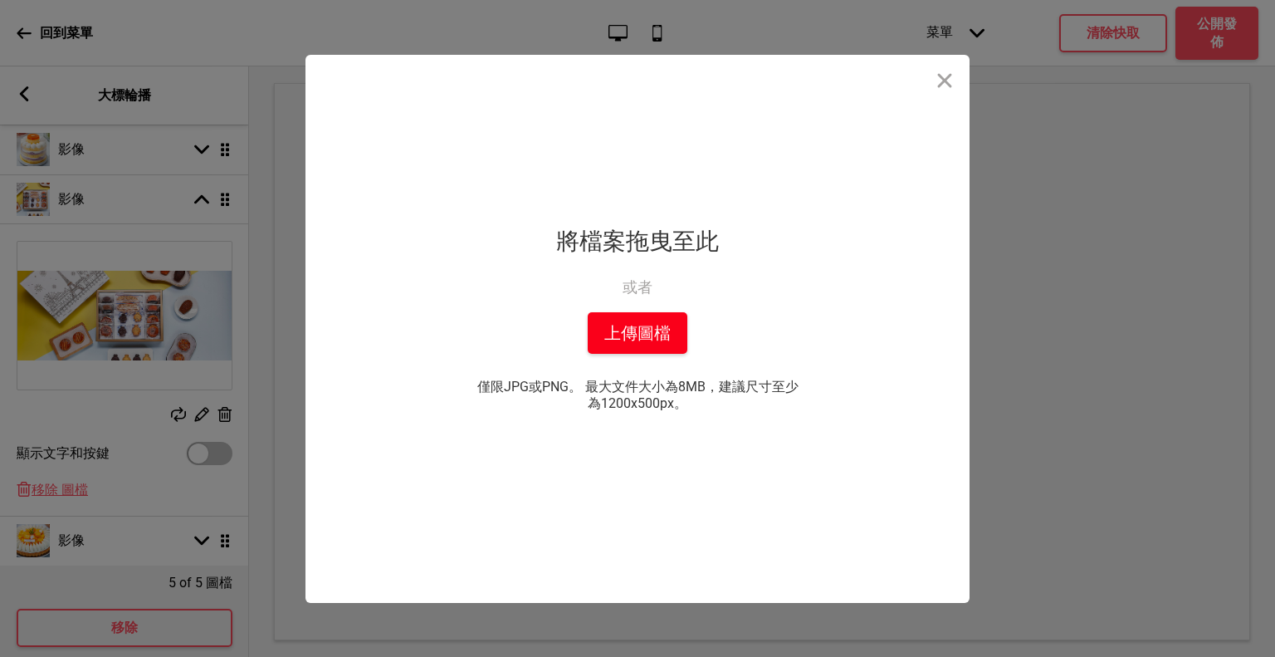
click at [623, 328] on button "上傳圖檔" at bounding box center [638, 333] width 100 height 42
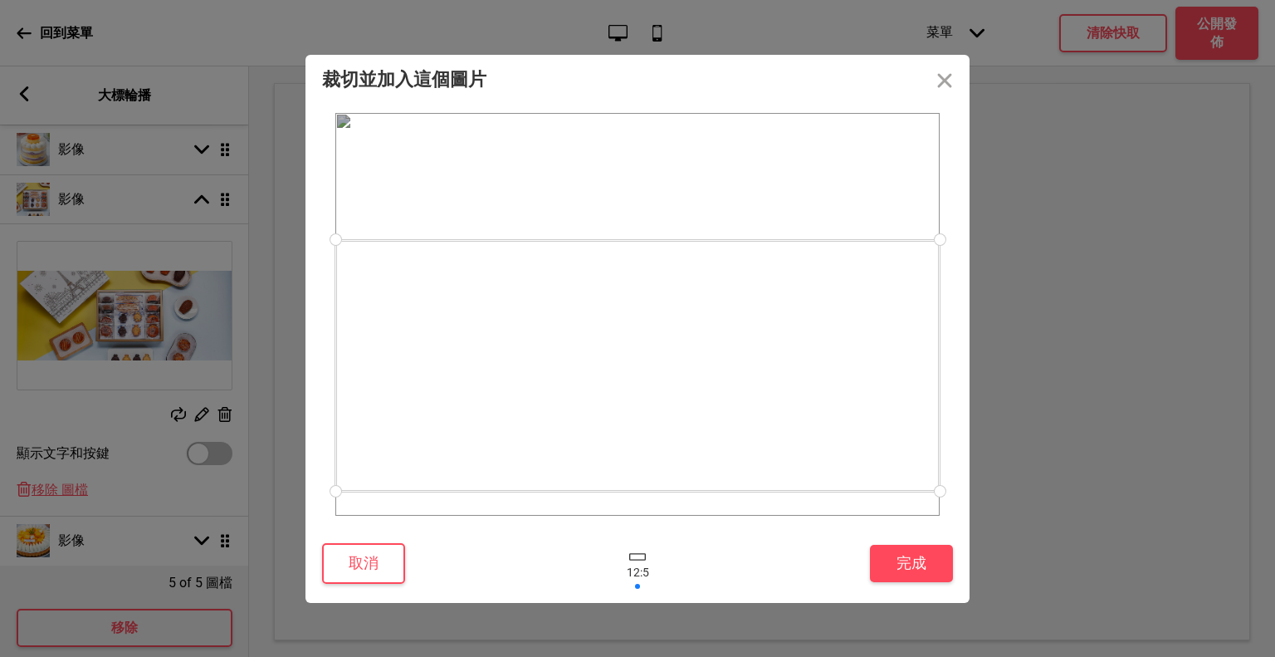
drag, startPoint x: 715, startPoint y: 401, endPoint x: 711, endPoint y: 452, distance: 51.6
click at [711, 452] on div at bounding box center [637, 365] width 604 height 251
click at [934, 574] on button "完成" at bounding box center [911, 562] width 83 height 37
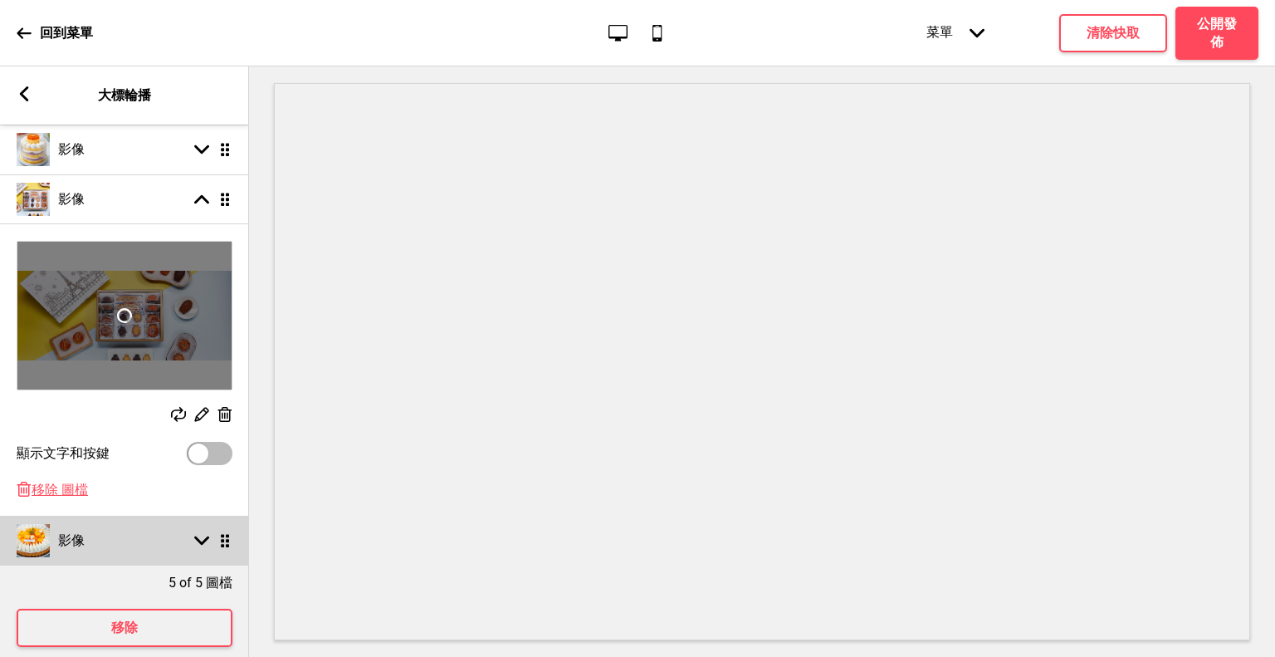
click at [199, 547] on rect at bounding box center [201, 540] width 15 height 15
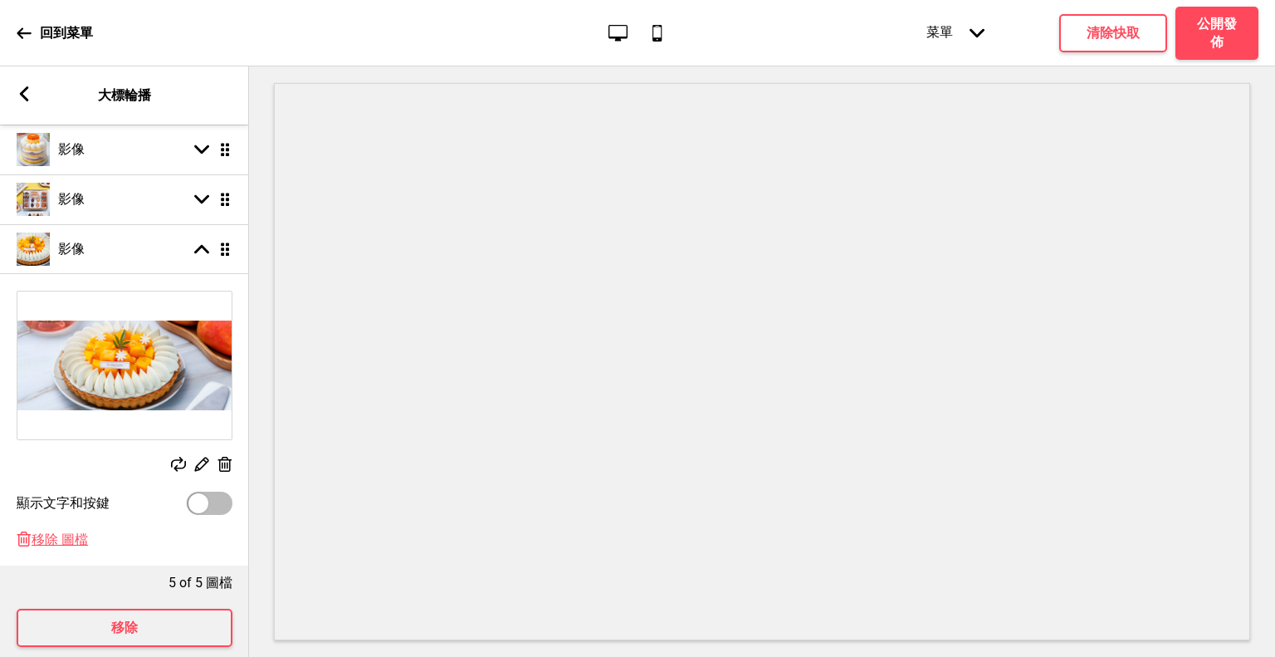
click at [178, 471] on rect at bounding box center [178, 464] width 15 height 15
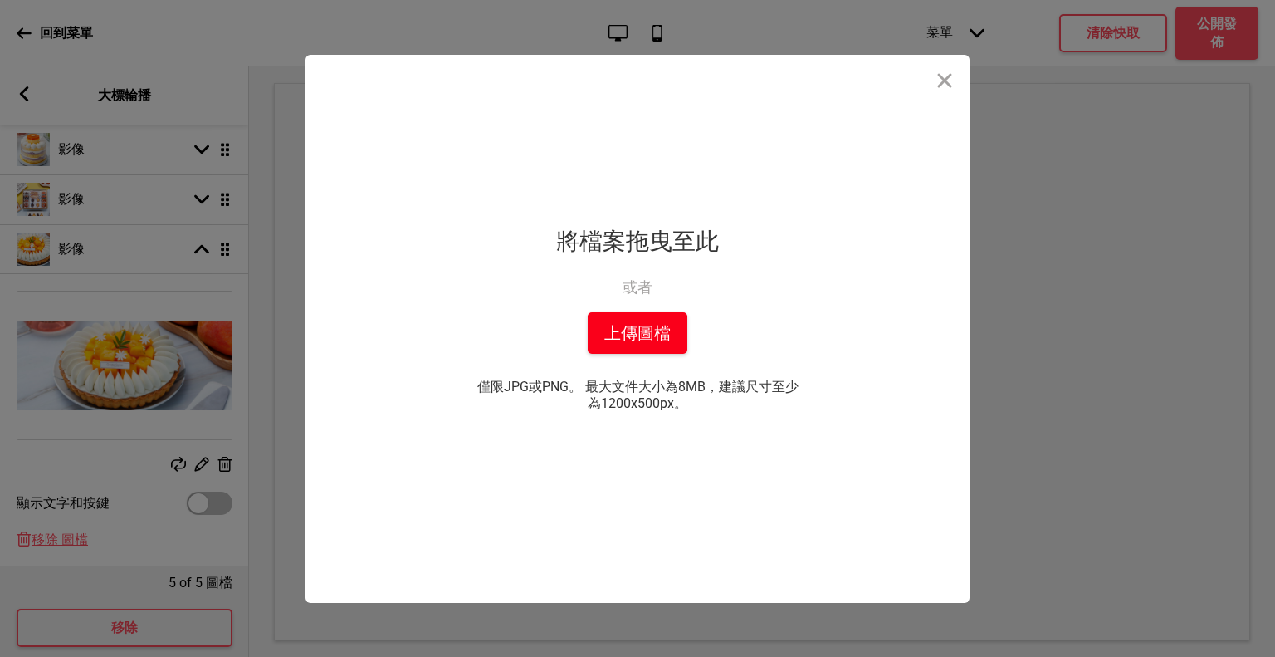
click at [644, 340] on button "上傳圖檔" at bounding box center [638, 333] width 100 height 42
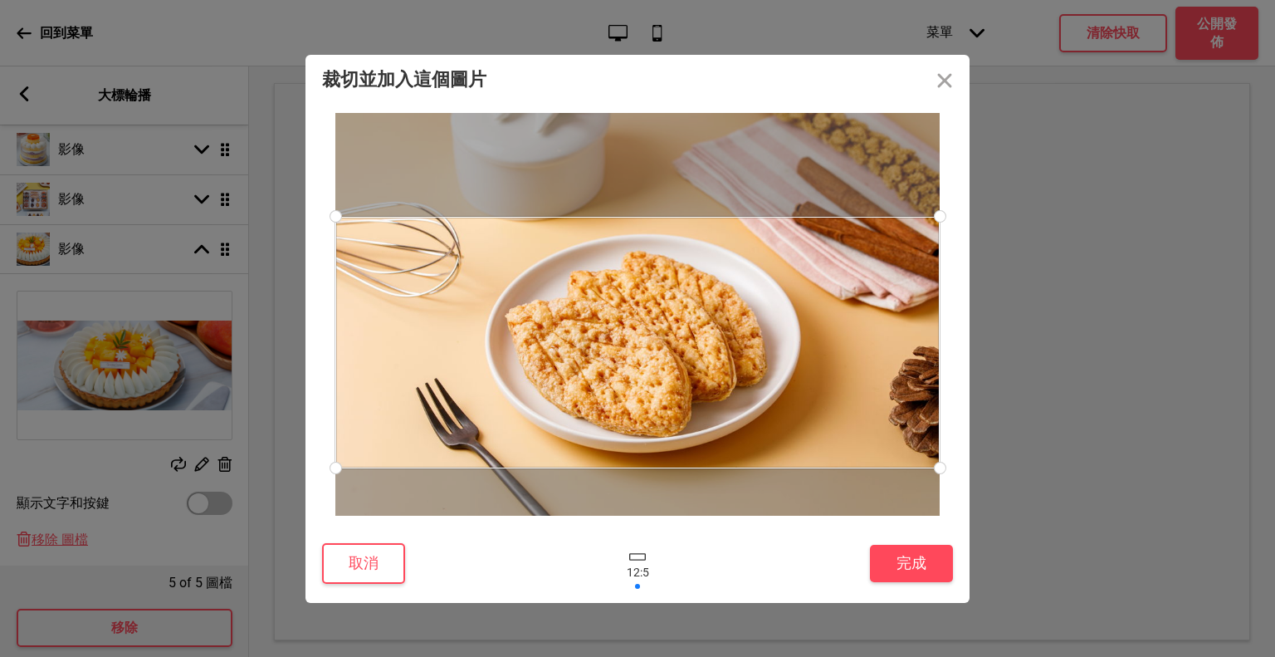
drag, startPoint x: 673, startPoint y: 352, endPoint x: 679, endPoint y: 380, distance: 28.8
click at [679, 380] on div at bounding box center [637, 342] width 604 height 251
click at [883, 558] on button "完成" at bounding box center [911, 562] width 83 height 37
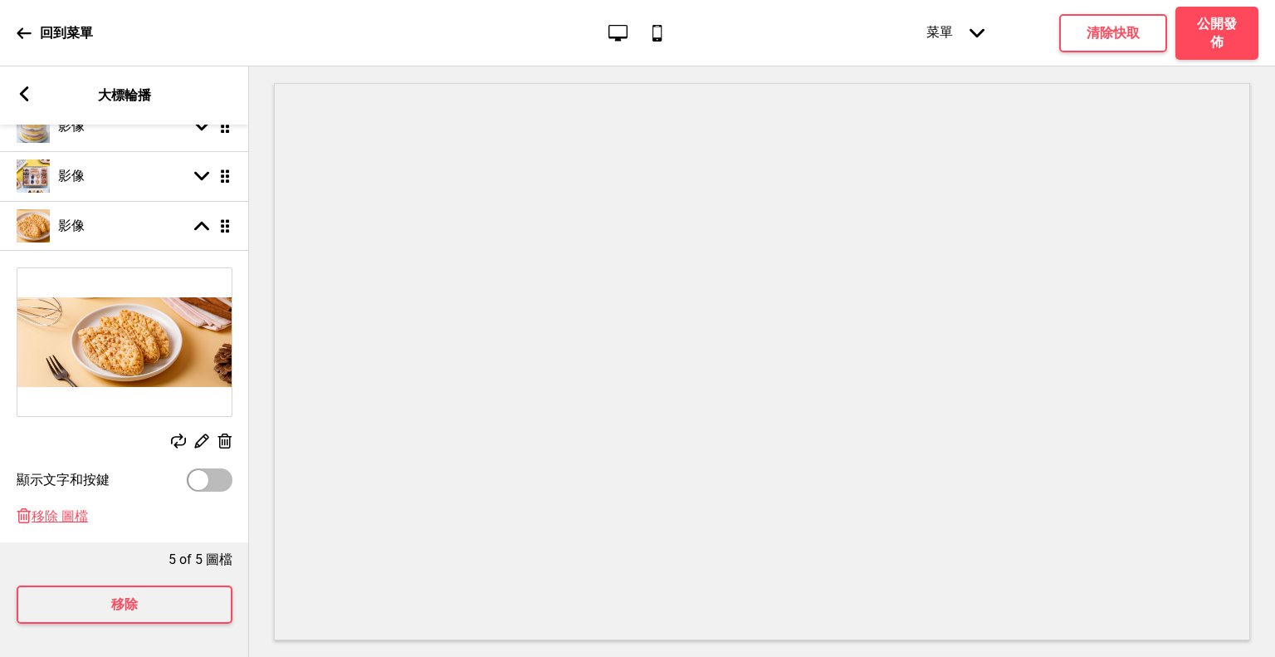
scroll to position [120, 0]
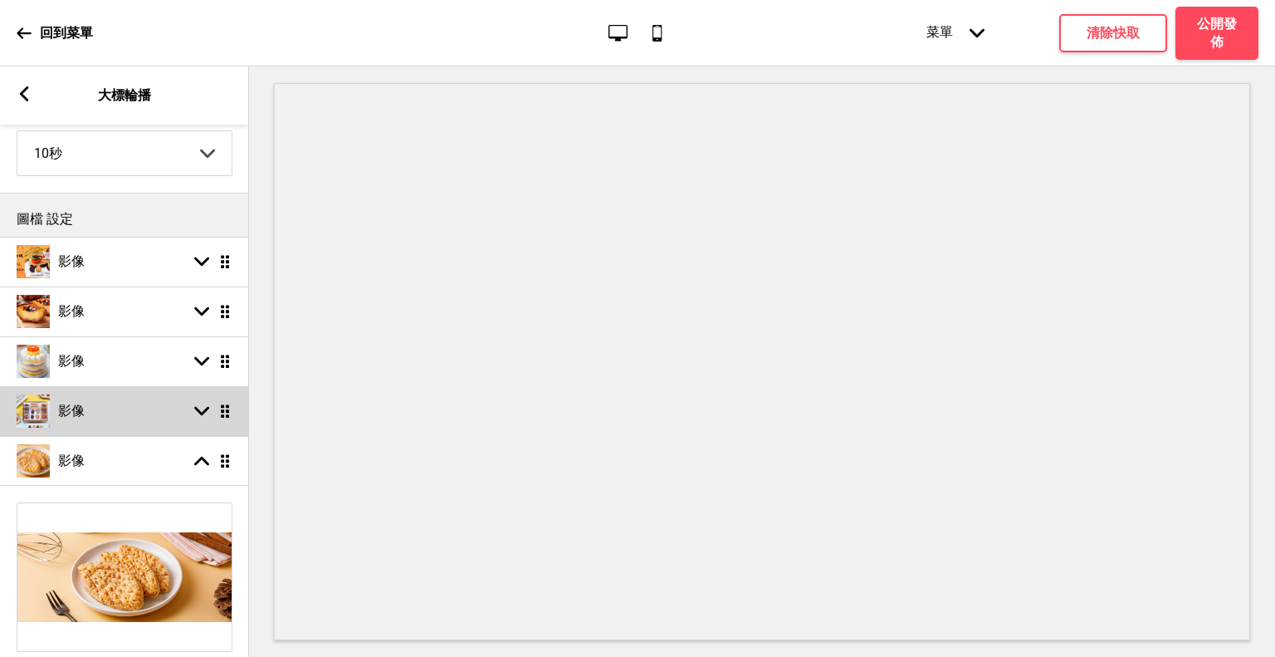
click at [134, 407] on div "影像 箭頭down 拖曳" at bounding box center [124, 411] width 249 height 50
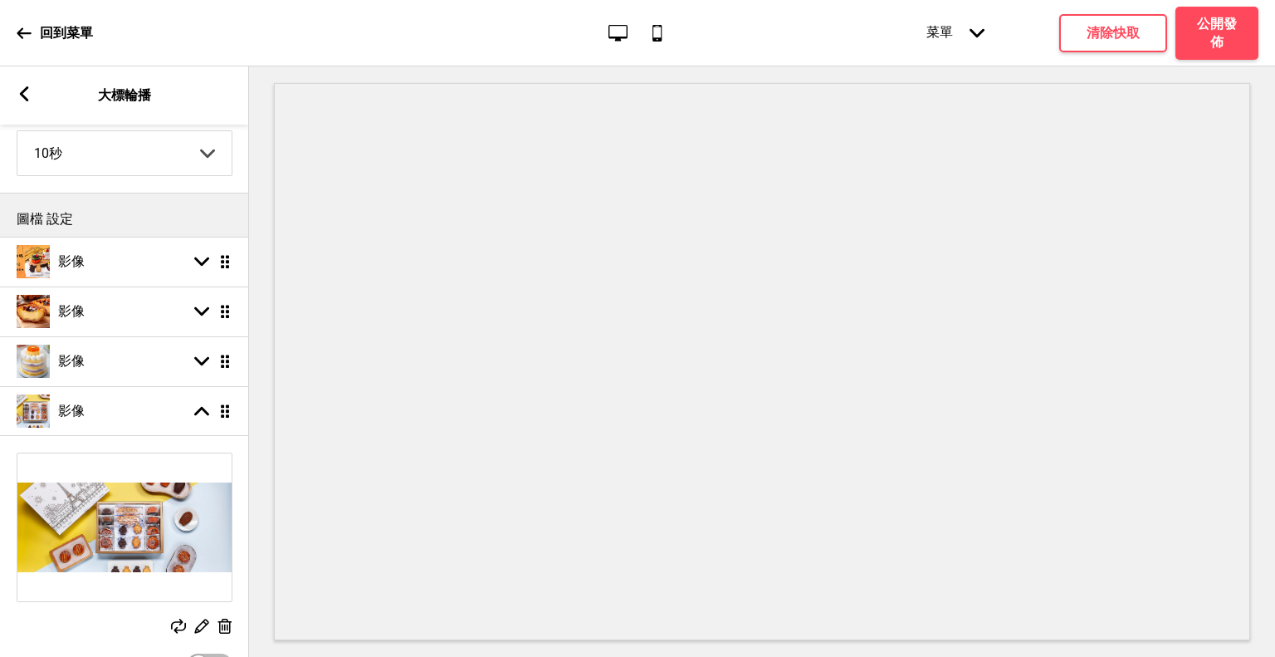
click at [179, 626] on icon at bounding box center [178, 625] width 15 height 15
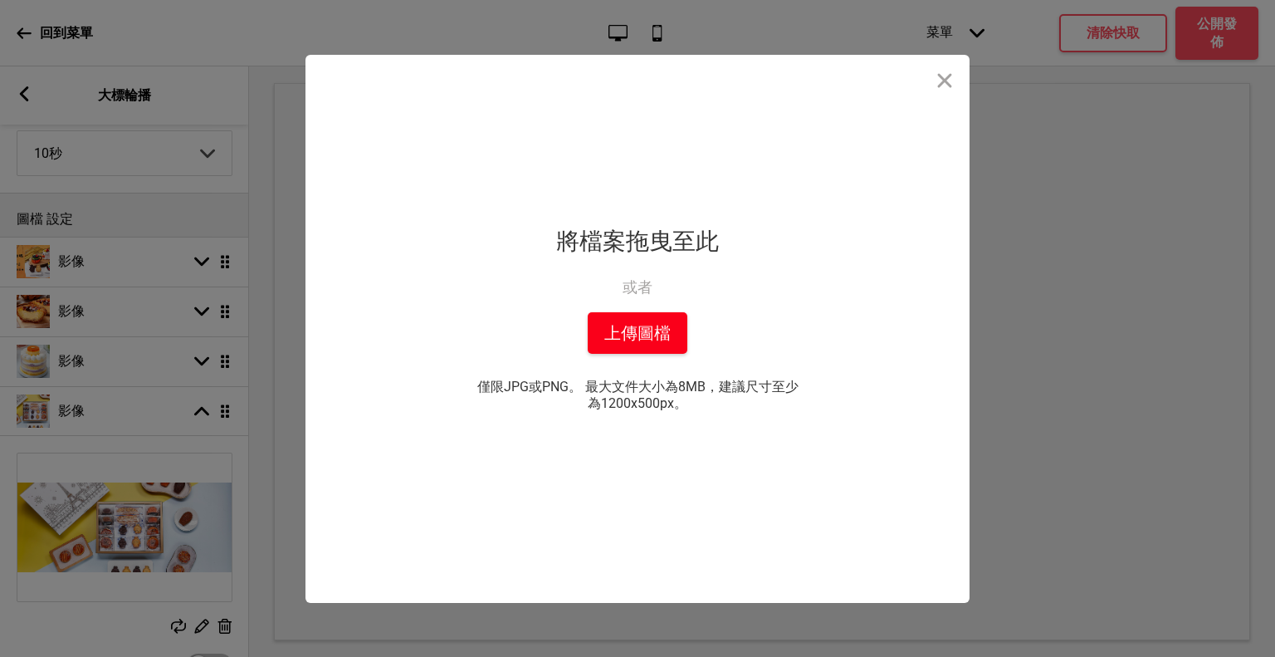
click at [648, 341] on button "上傳圖檔" at bounding box center [638, 333] width 100 height 42
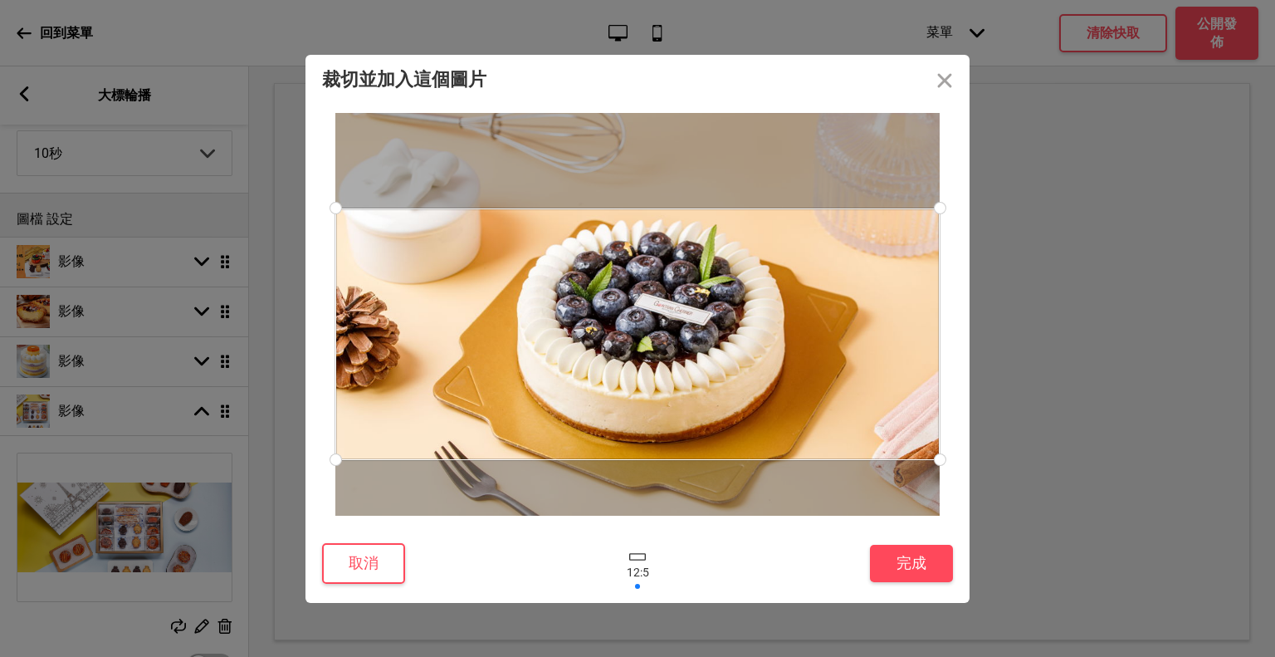
drag, startPoint x: 685, startPoint y: 333, endPoint x: 693, endPoint y: 353, distance: 21.6
click at [693, 353] on div at bounding box center [637, 333] width 604 height 251
click at [905, 568] on button "完成" at bounding box center [911, 562] width 83 height 37
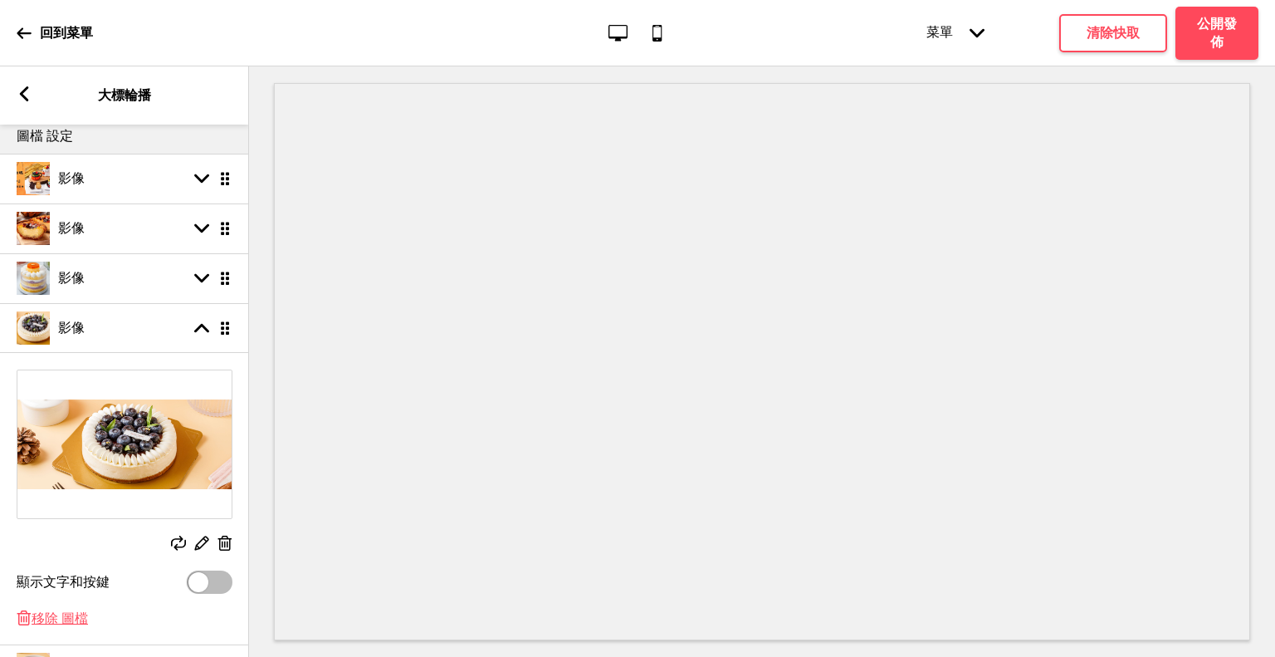
scroll to position [286, 0]
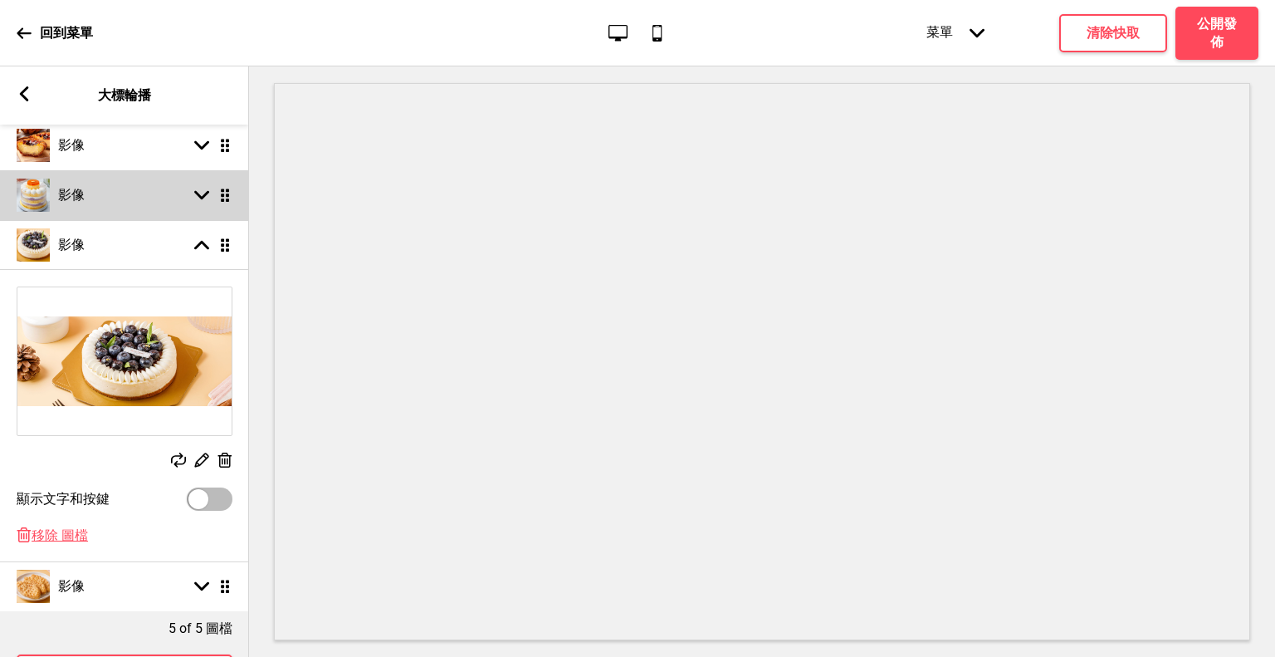
click at [196, 198] on rect at bounding box center [201, 195] width 15 height 15
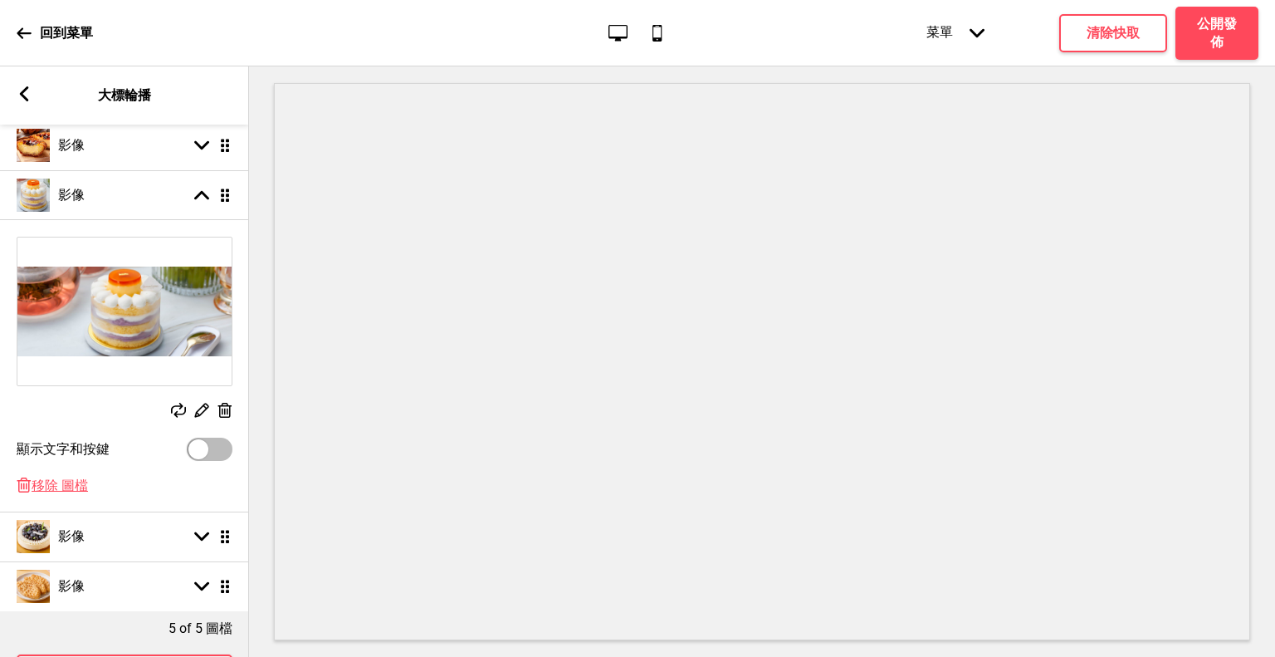
click at [177, 411] on icon at bounding box center [178, 410] width 15 height 15
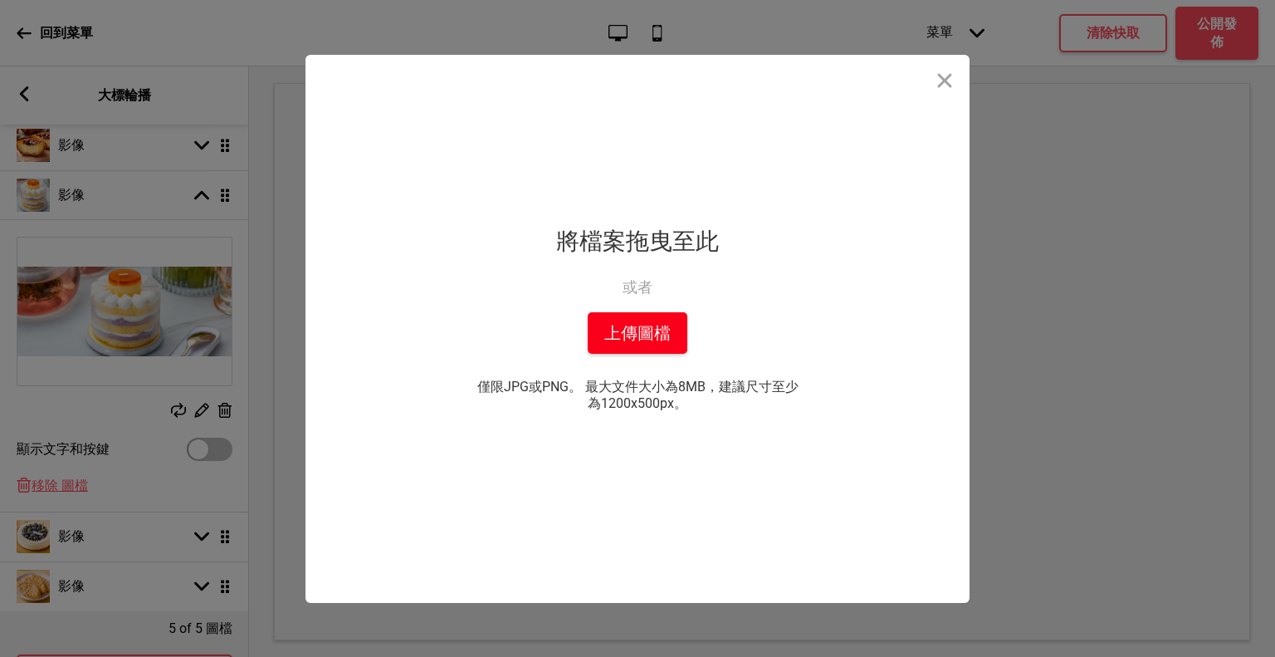
click at [657, 336] on button "上傳圖檔" at bounding box center [638, 333] width 100 height 42
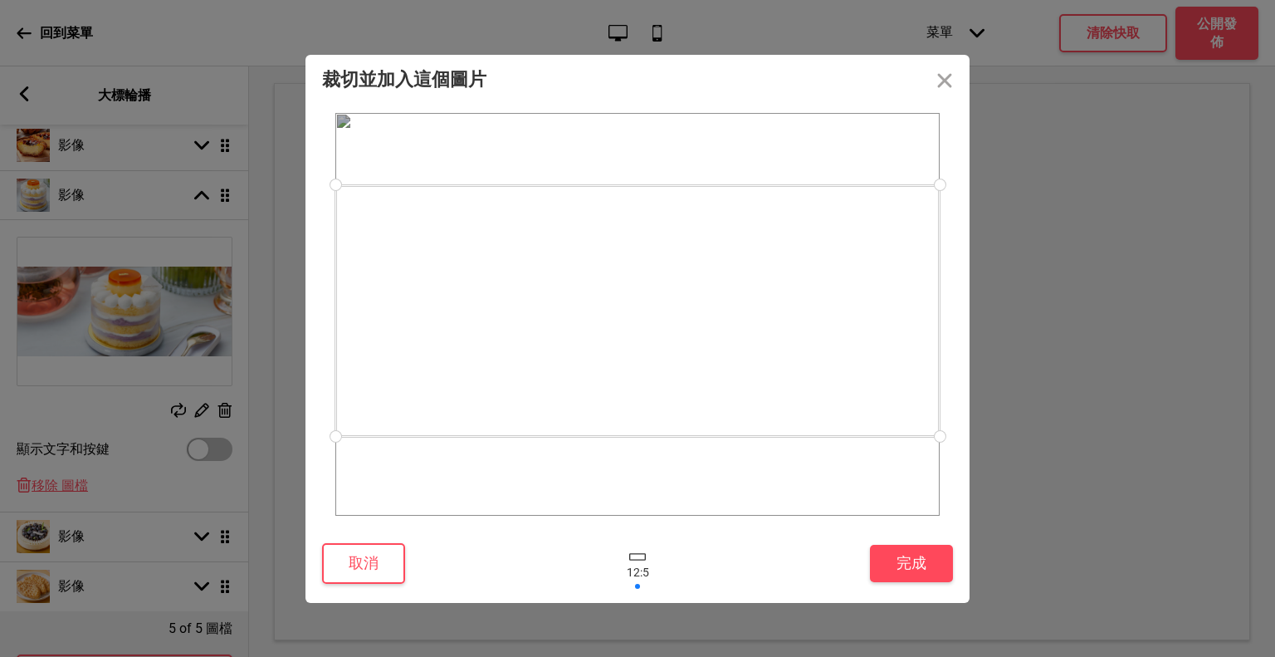
click at [691, 325] on div at bounding box center [637, 310] width 604 height 251
click at [907, 556] on button "完成" at bounding box center [911, 562] width 83 height 37
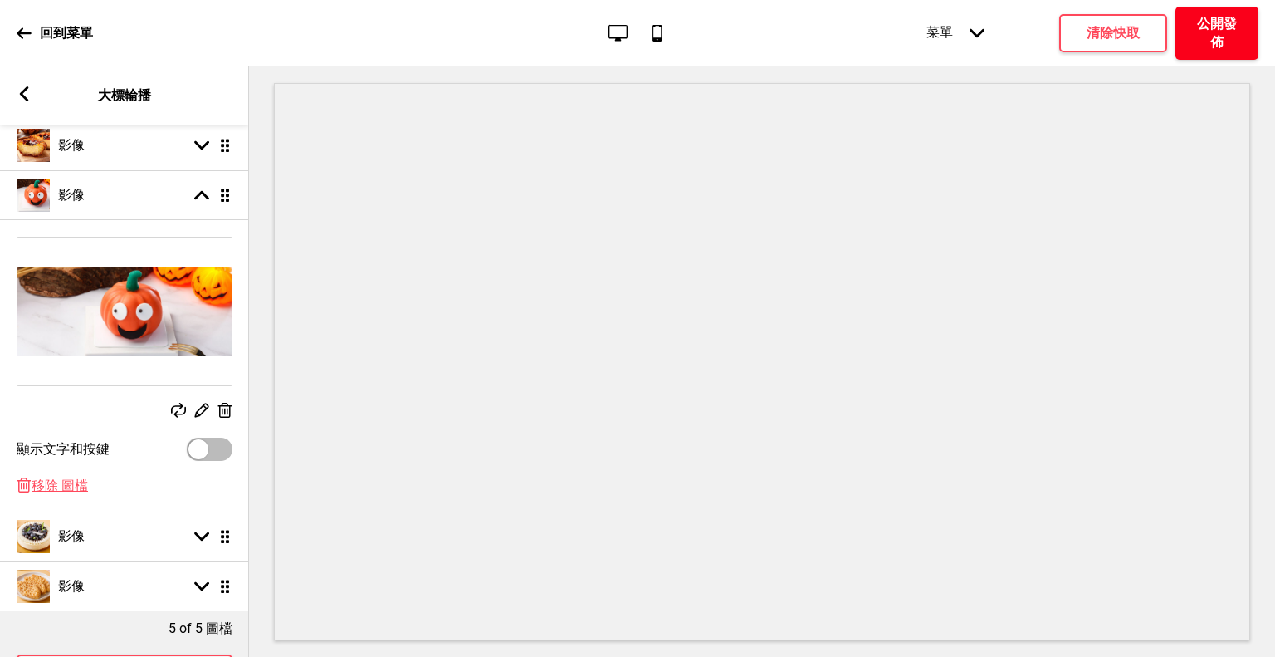
click at [1223, 43] on h4 "公開發佈" at bounding box center [1217, 33] width 50 height 37
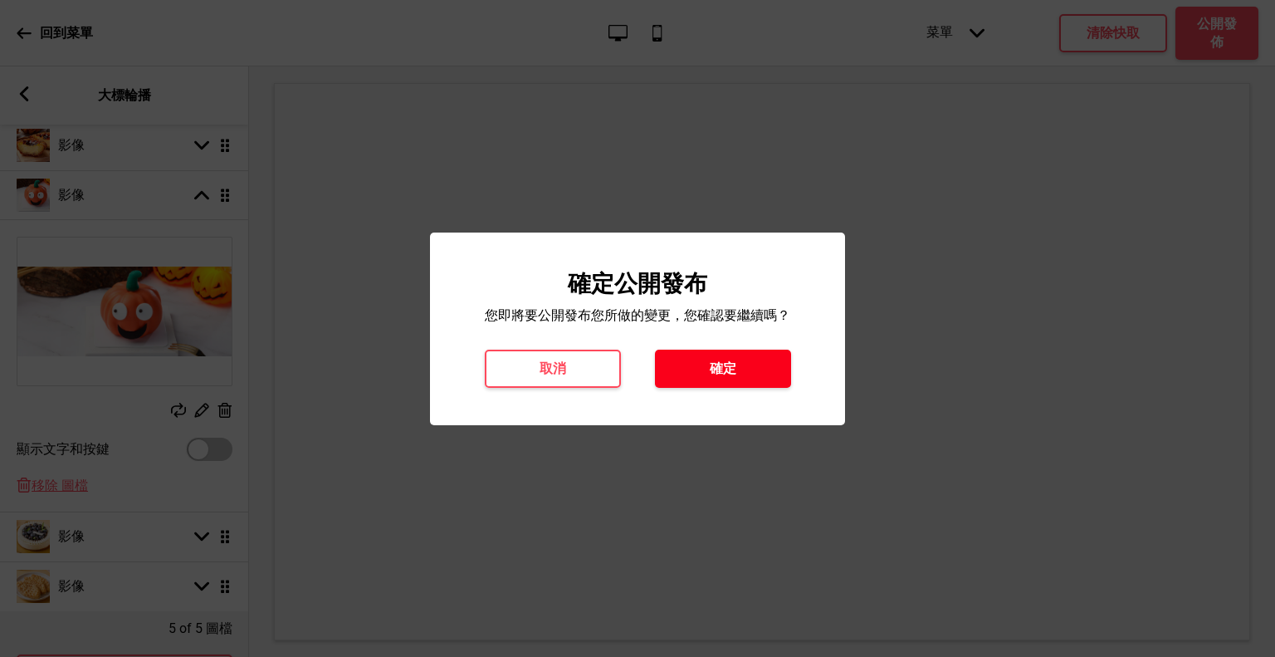
click at [759, 361] on button "確定" at bounding box center [723, 368] width 136 height 38
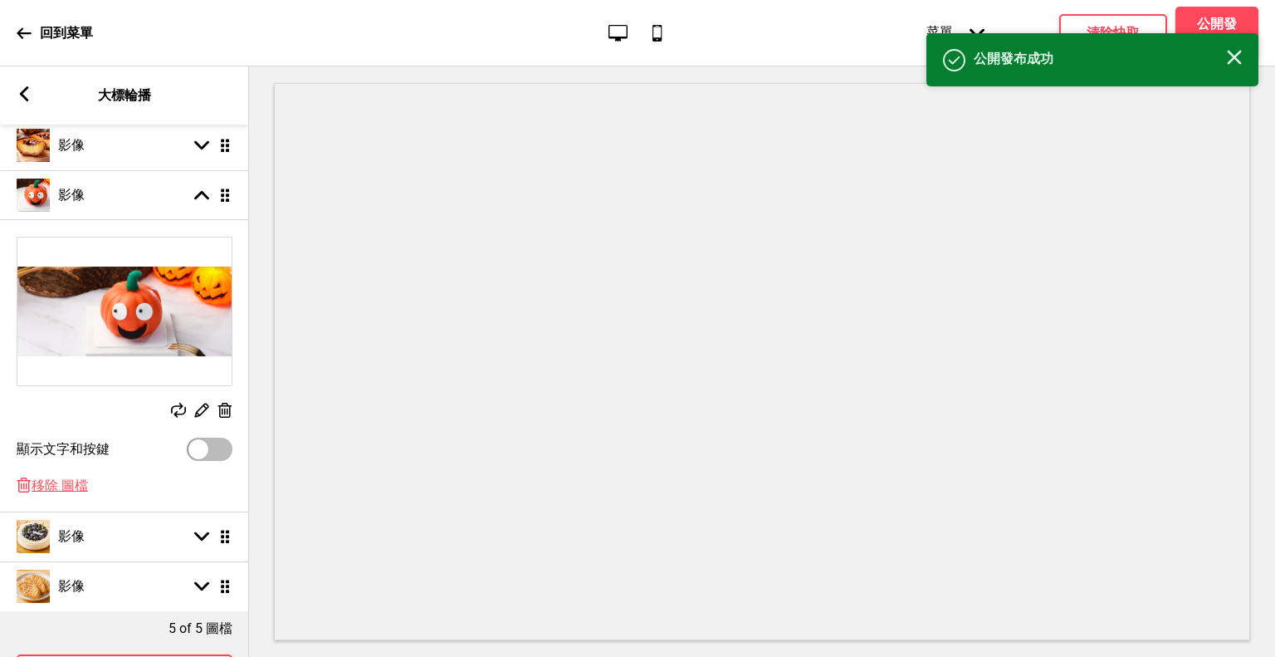
click at [28, 95] on rect at bounding box center [24, 93] width 15 height 15
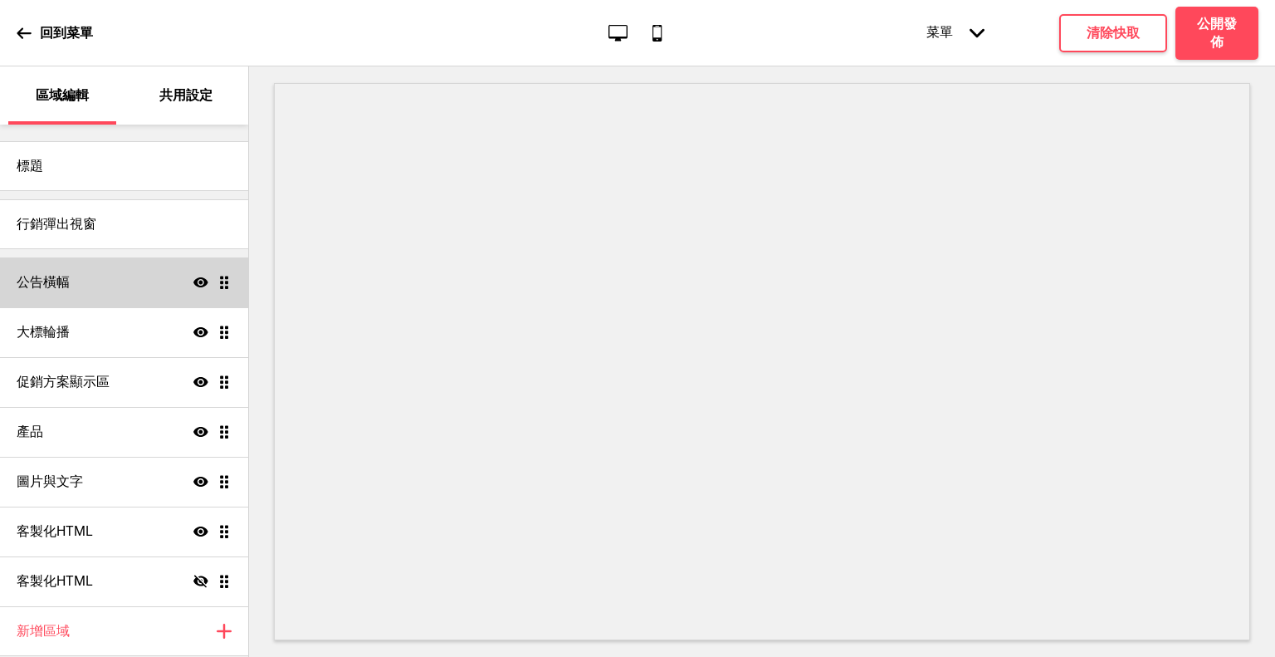
click at [125, 285] on div "公告橫幅 顯示 拖曳" at bounding box center [124, 282] width 248 height 50
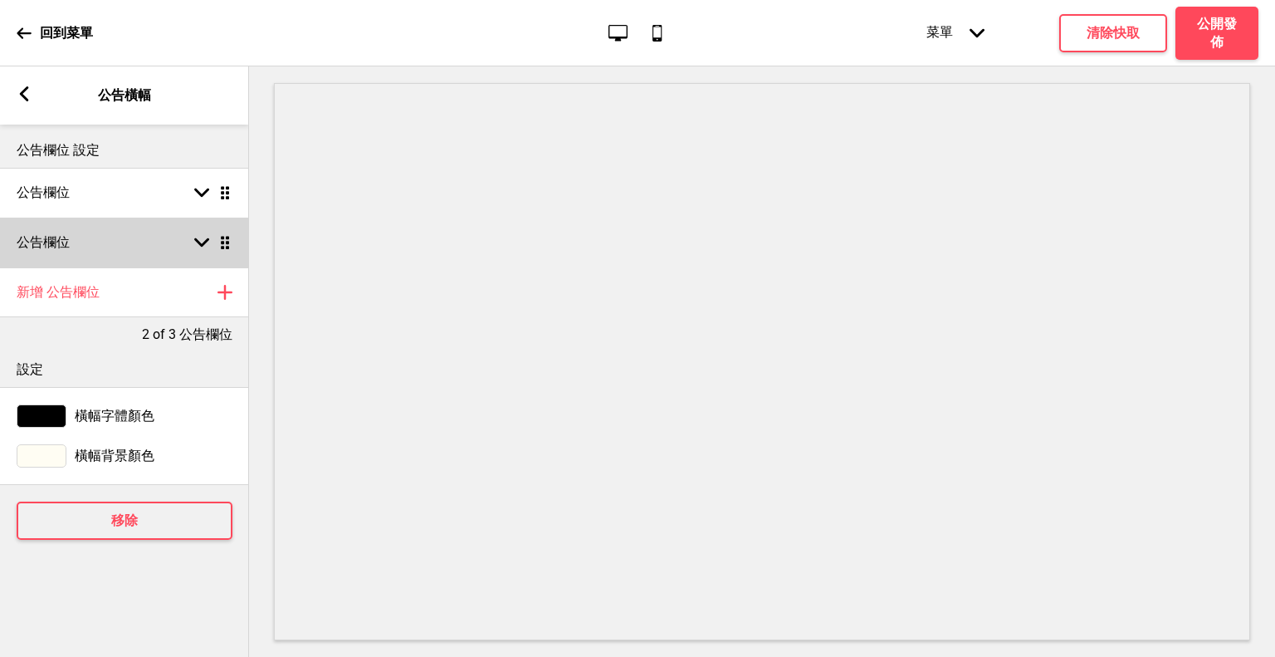
click at [148, 246] on div "公告欄位 箭頭down 拖曳" at bounding box center [124, 242] width 249 height 50
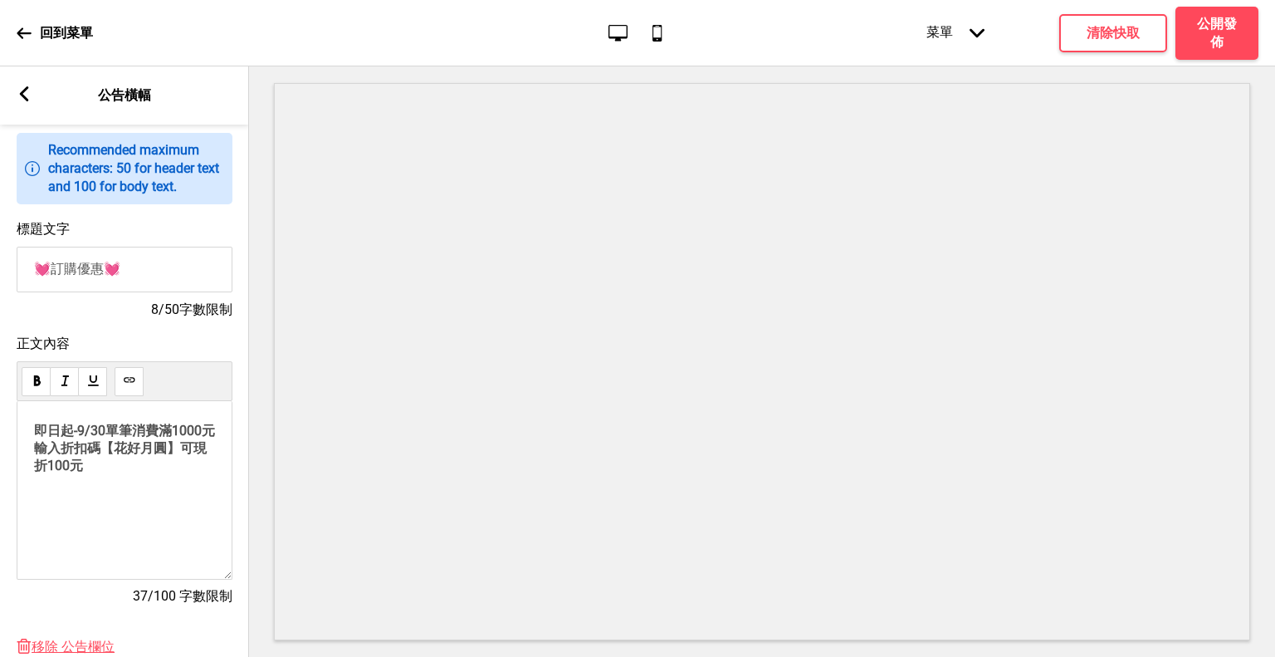
scroll to position [166, 0]
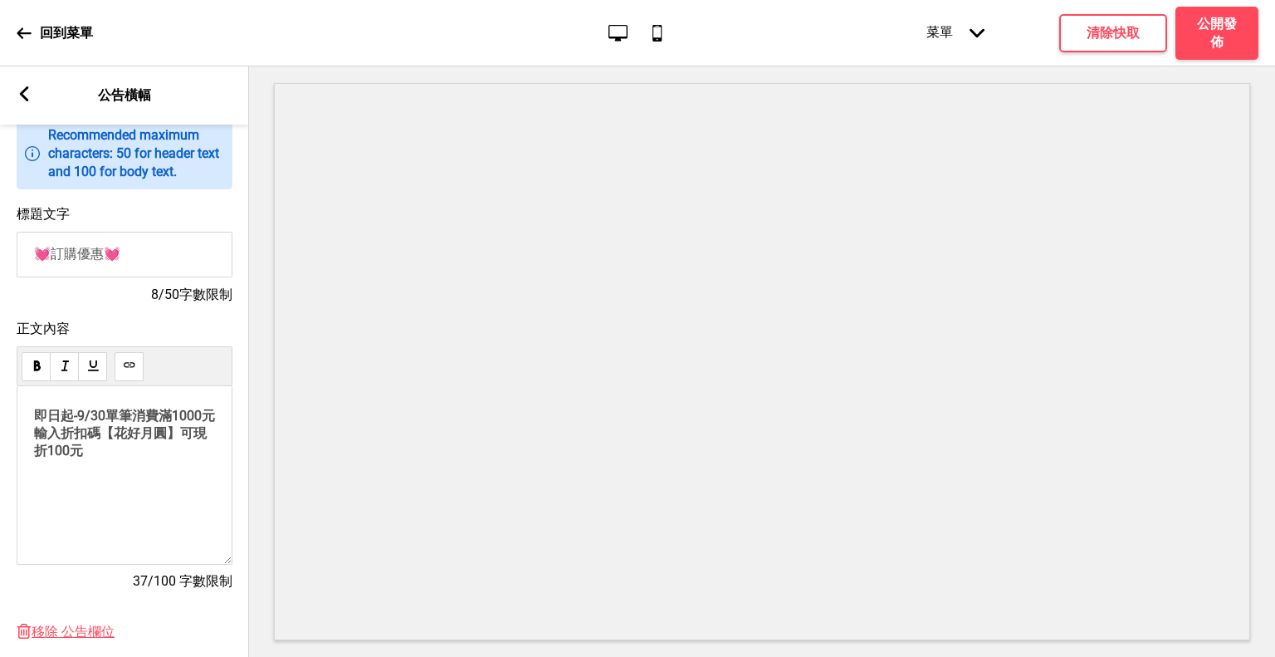
click at [108, 413] on span "即日起-9/30單筆消費滿1000元 輸入折扣碼【花好月圓】可現折100元" at bounding box center [124, 433] width 181 height 51
click at [168, 461] on span "即日起-10/31單筆消費滿1000元 輸入折扣碼【花好月圓】可現折100元" at bounding box center [121, 442] width 175 height 68
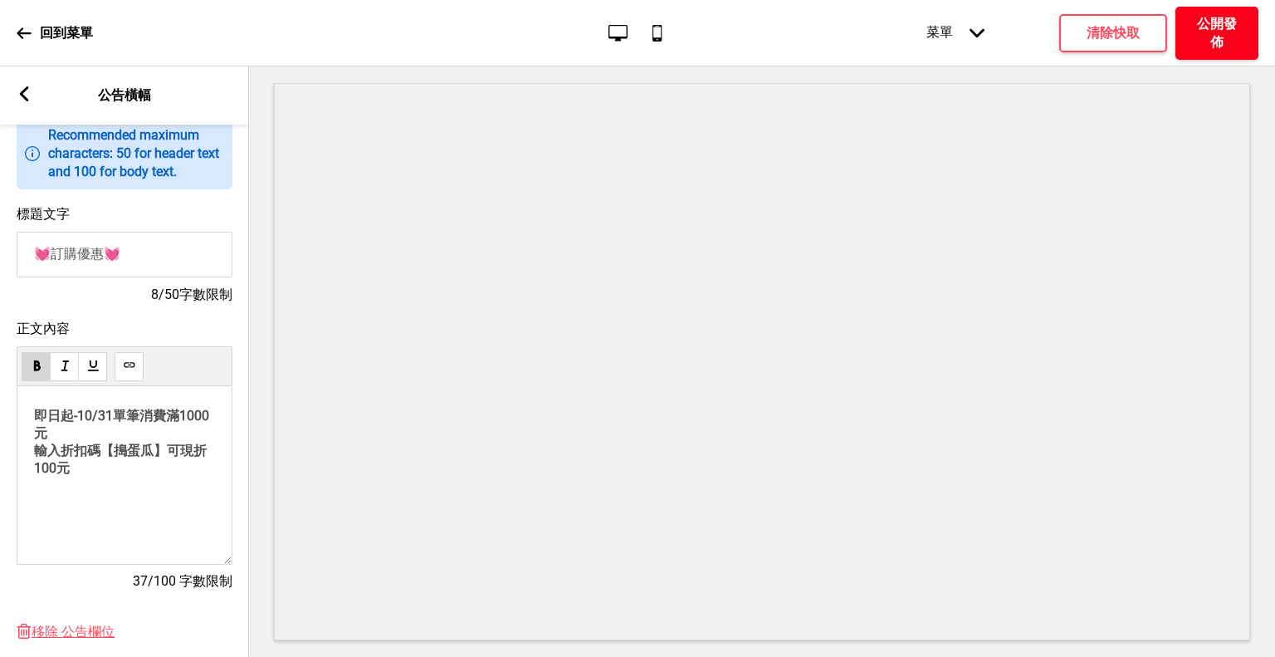
click at [1215, 28] on h4 "公開發佈" at bounding box center [1217, 33] width 50 height 37
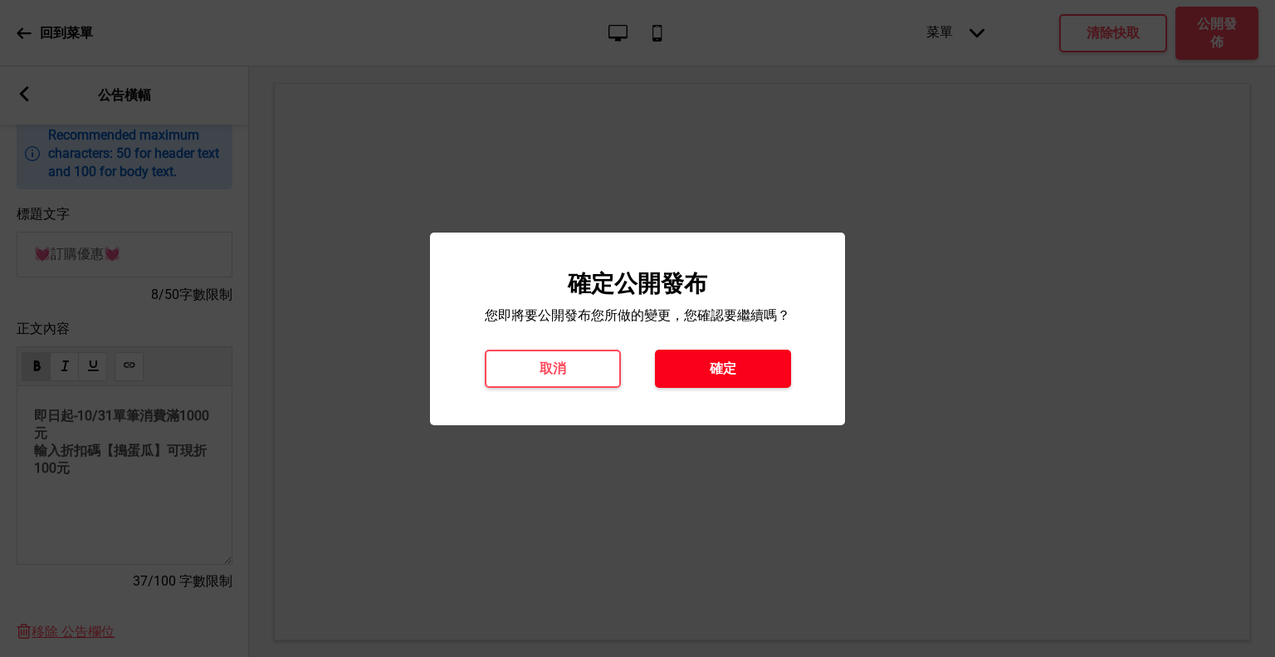
click at [742, 365] on button "確定" at bounding box center [723, 368] width 136 height 38
